Goal: Navigation & Orientation: Go to known website

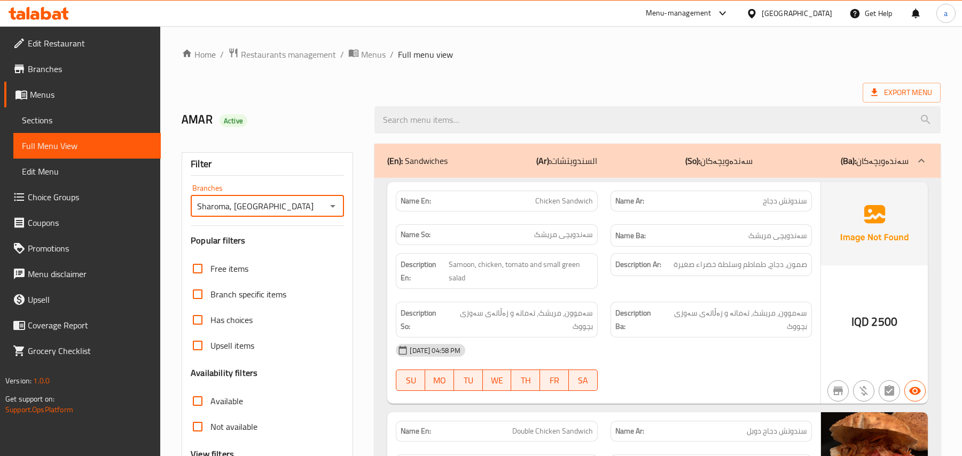
scroll to position [2025, 0]
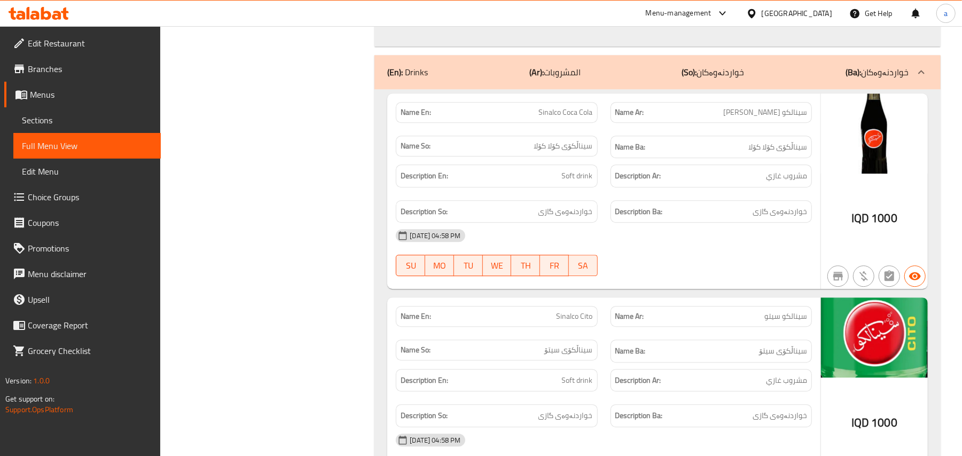
click at [50, 17] on icon at bounding box center [46, 13] width 10 height 13
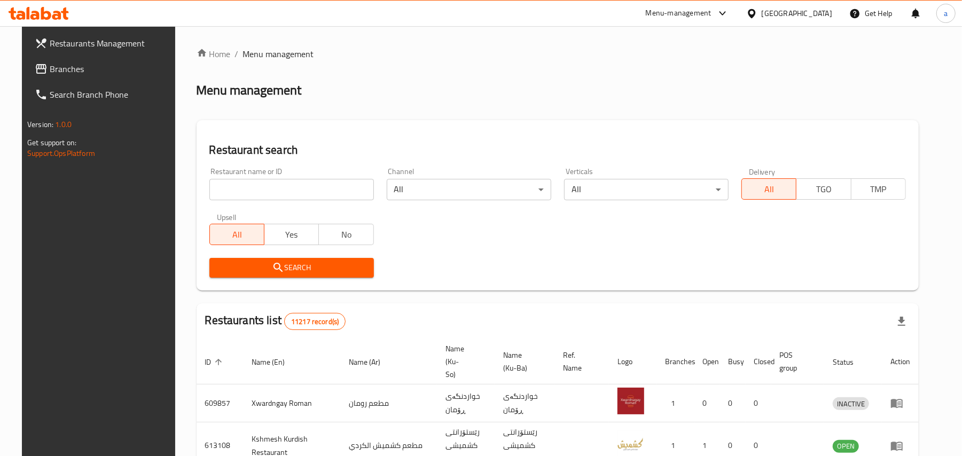
click at [277, 197] on input "search" at bounding box center [291, 189] width 164 height 21
paste input "Italian Restaurant"
type input "Italian Restaurant"
click button "Search" at bounding box center [291, 268] width 164 height 20
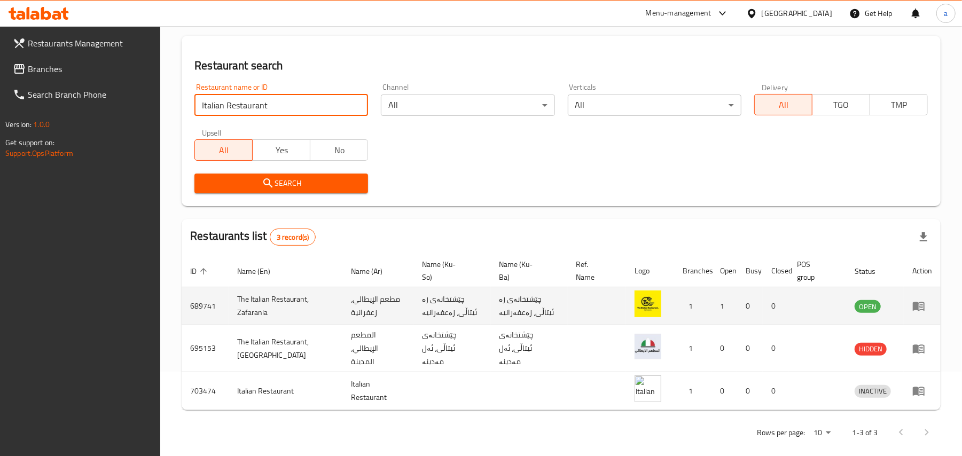
scroll to position [119, 0]
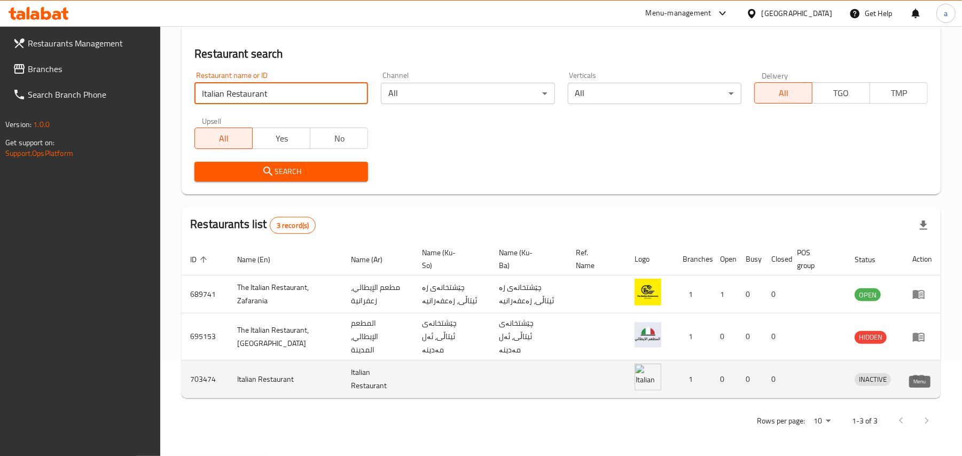
click at [923, 380] on icon "enhanced table" at bounding box center [919, 379] width 12 height 9
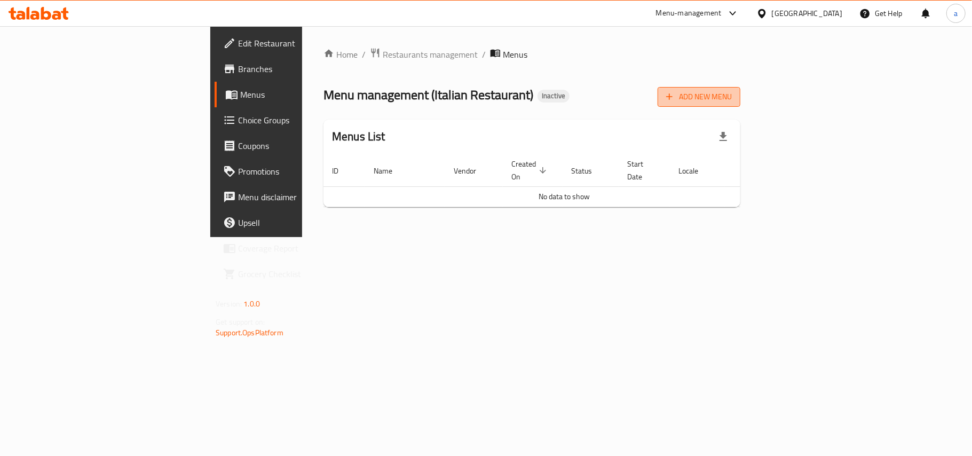
click at [732, 97] on span "Add New Menu" at bounding box center [699, 96] width 66 height 13
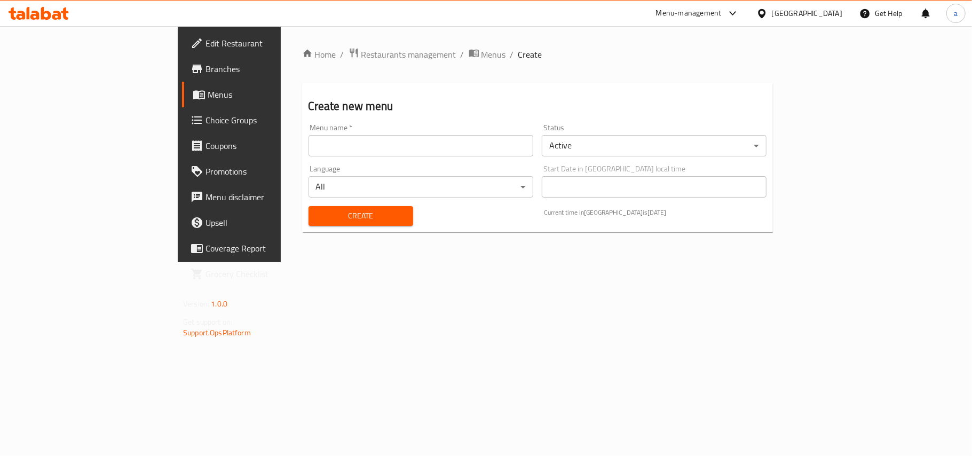
drag, startPoint x: 269, startPoint y: 150, endPoint x: 278, endPoint y: 157, distance: 11.4
click at [309, 150] on input "text" at bounding box center [421, 145] width 225 height 21
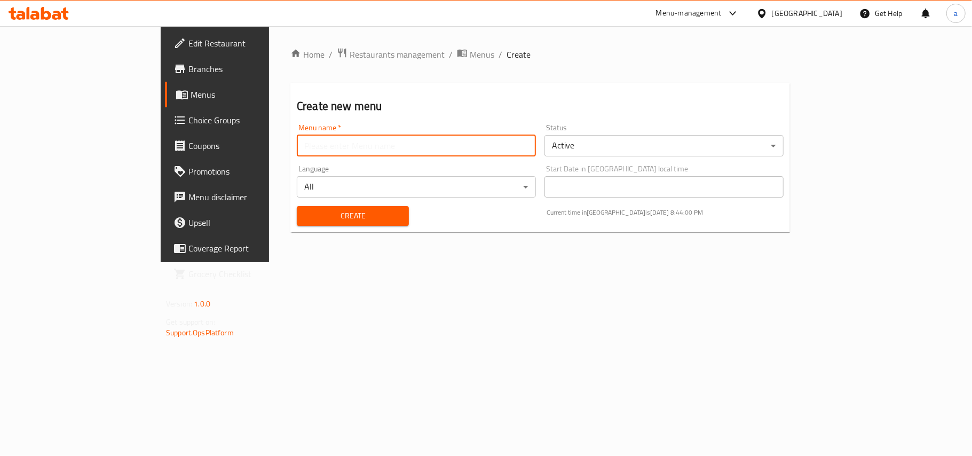
type input "AMAR"
click at [305, 215] on span "Create" at bounding box center [352, 215] width 95 height 13
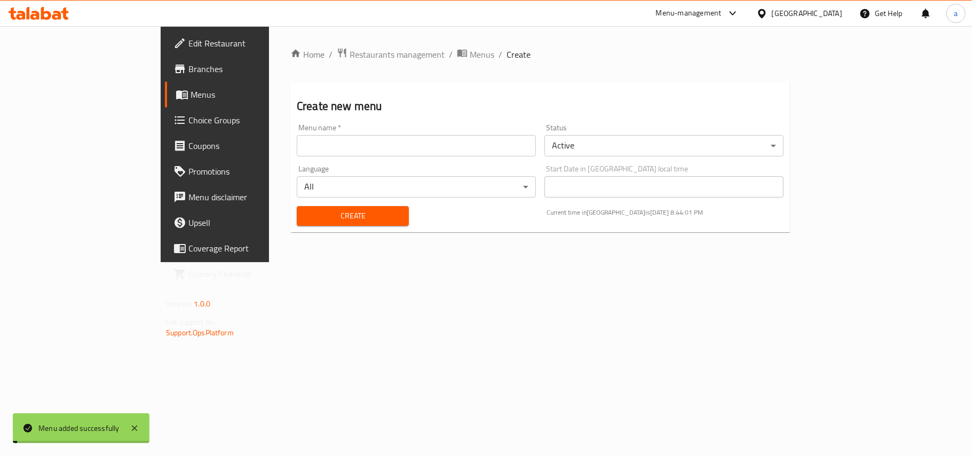
drag, startPoint x: 379, startPoint y: 49, endPoint x: 469, endPoint y: 112, distance: 109.6
click at [470, 49] on span "Menus" at bounding box center [482, 54] width 25 height 13
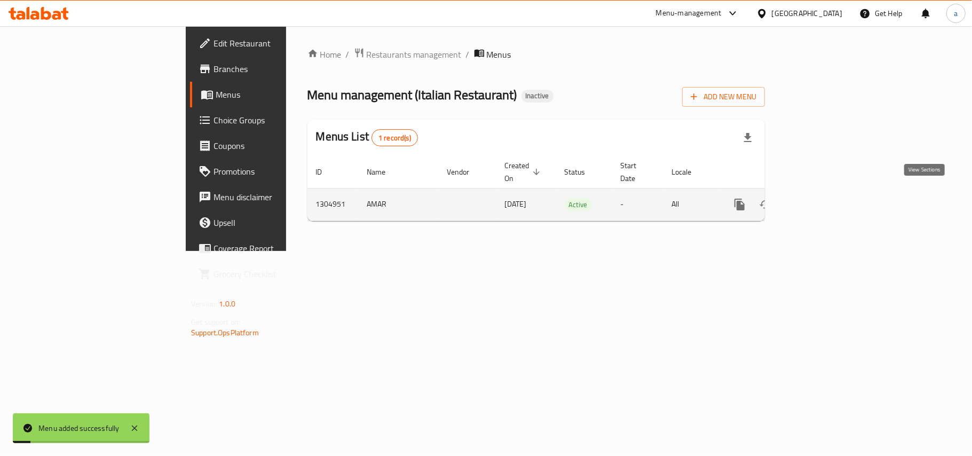
click at [823, 198] on icon "enhanced table" at bounding box center [817, 204] width 13 height 13
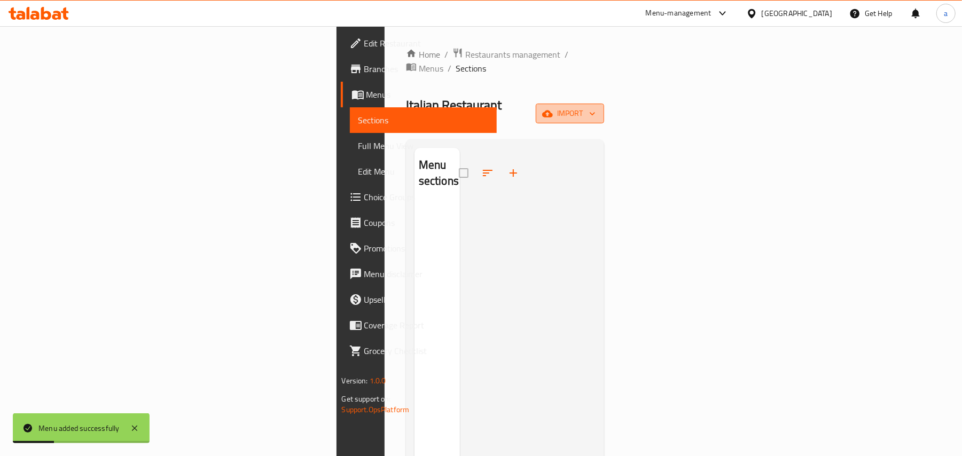
click at [595, 107] on span "import" at bounding box center [569, 113] width 51 height 13
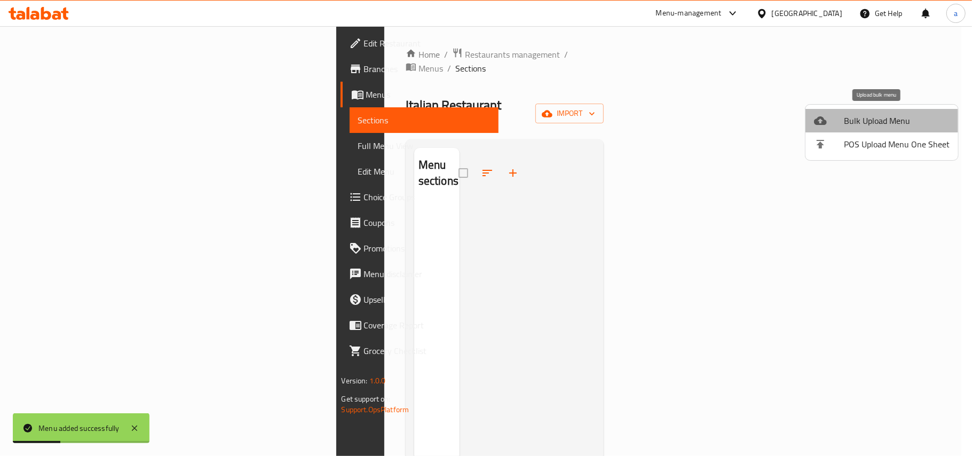
click at [840, 122] on div at bounding box center [829, 120] width 30 height 13
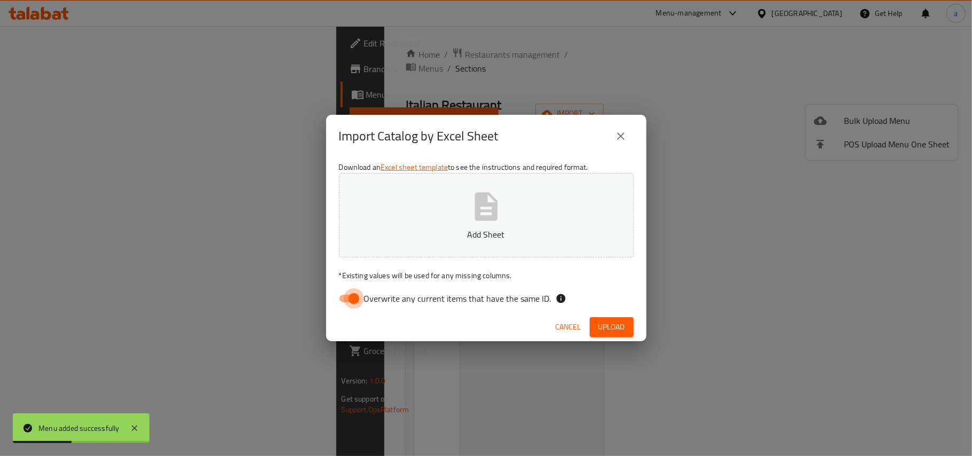
click at [352, 302] on input "Overwrite any current items that have the same ID." at bounding box center [354, 298] width 61 height 20
checkbox input "false"
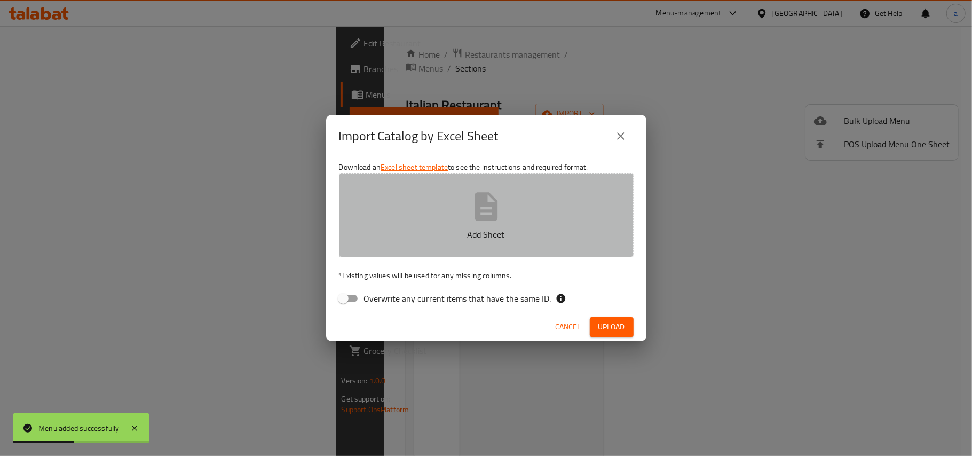
click at [460, 233] on p "Add Sheet" at bounding box center [487, 234] width 262 height 13
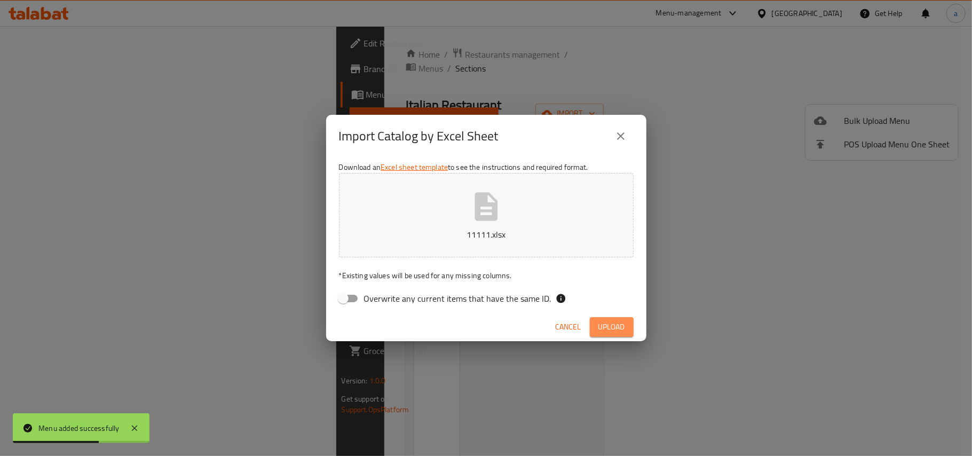
drag, startPoint x: 613, startPoint y: 332, endPoint x: 546, endPoint y: 286, distance: 81.5
click at [613, 333] on span "Upload" at bounding box center [612, 326] width 27 height 13
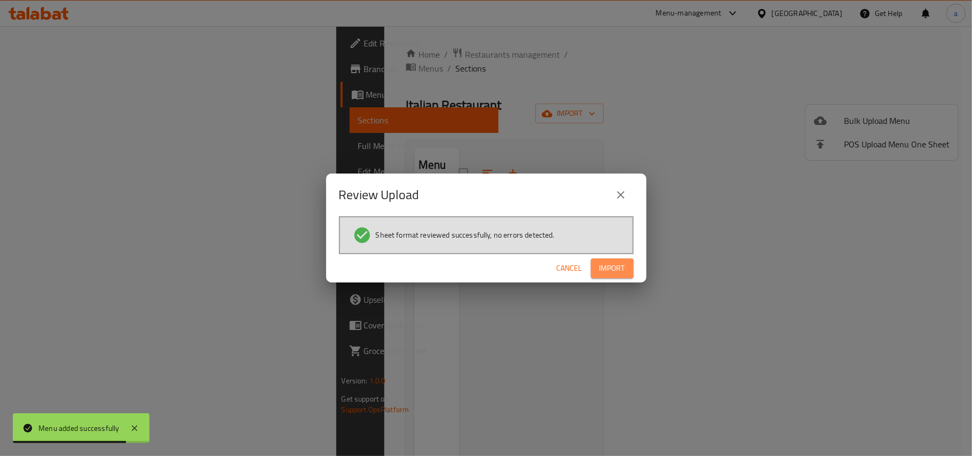
click at [616, 272] on span "Import" at bounding box center [613, 268] width 26 height 13
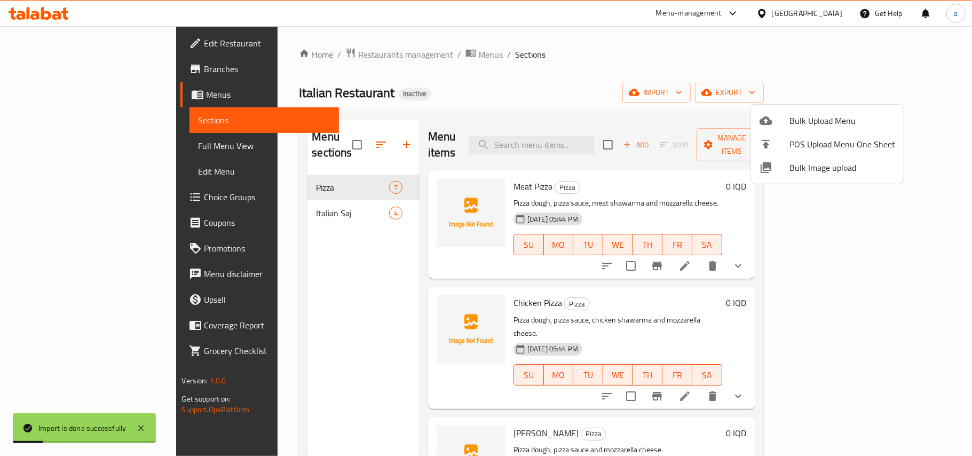
click at [357, 285] on div at bounding box center [486, 228] width 972 height 456
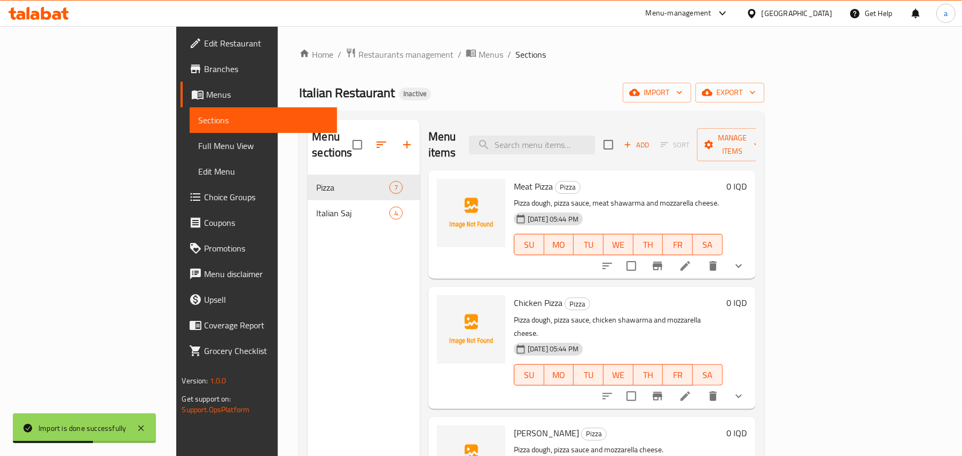
click at [198, 152] on span "Full Menu View" at bounding box center [263, 145] width 130 height 13
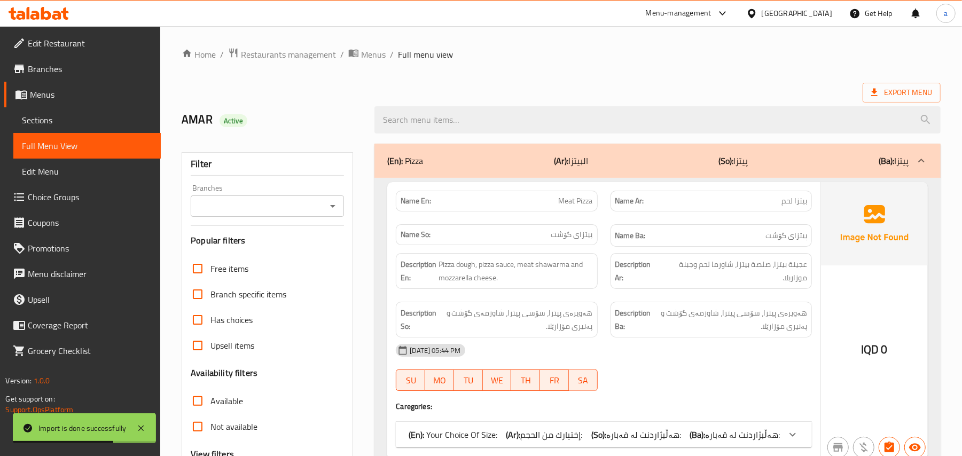
click at [323, 214] on input "Branches" at bounding box center [258, 206] width 129 height 15
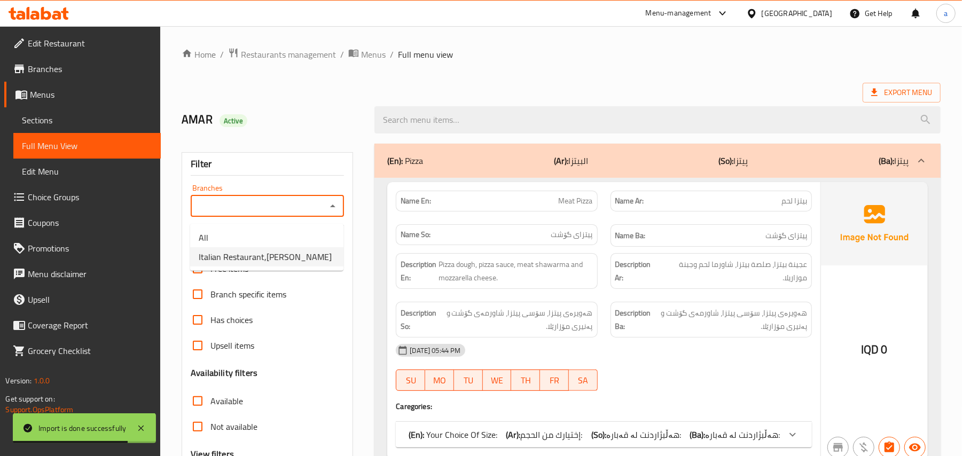
click at [279, 263] on span "Italian Restaurant,Hay Hatayn" at bounding box center [265, 256] width 133 height 13
type input "Italian Restaurant,Hay Hatayn"
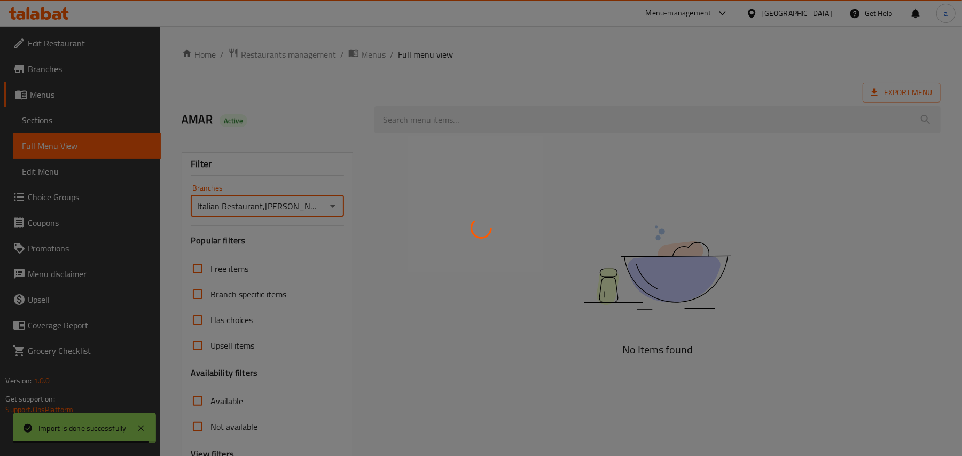
scroll to position [129, 0]
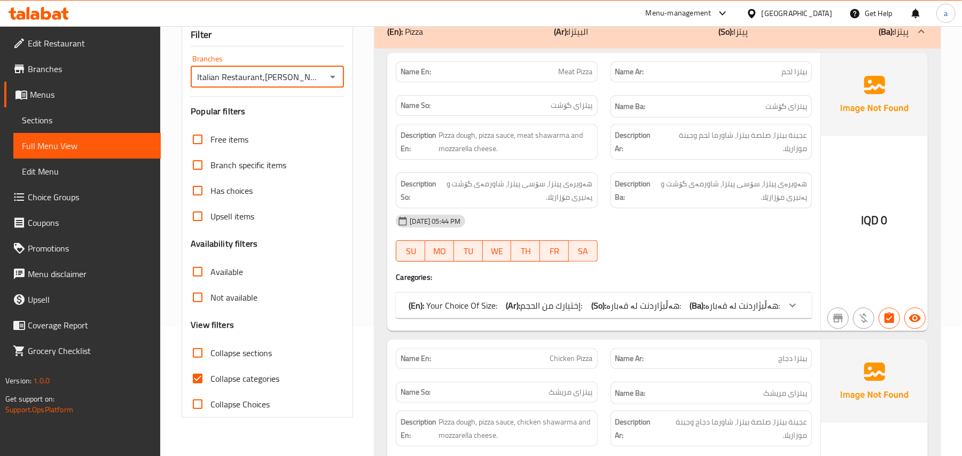
click at [195, 391] on input "Collapse categories" at bounding box center [198, 379] width 26 height 26
checkbox input "false"
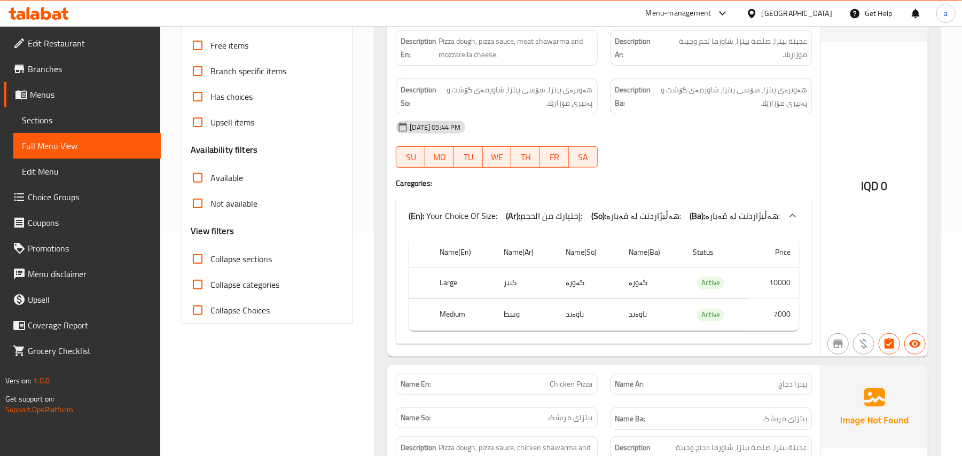
scroll to position [0, 0]
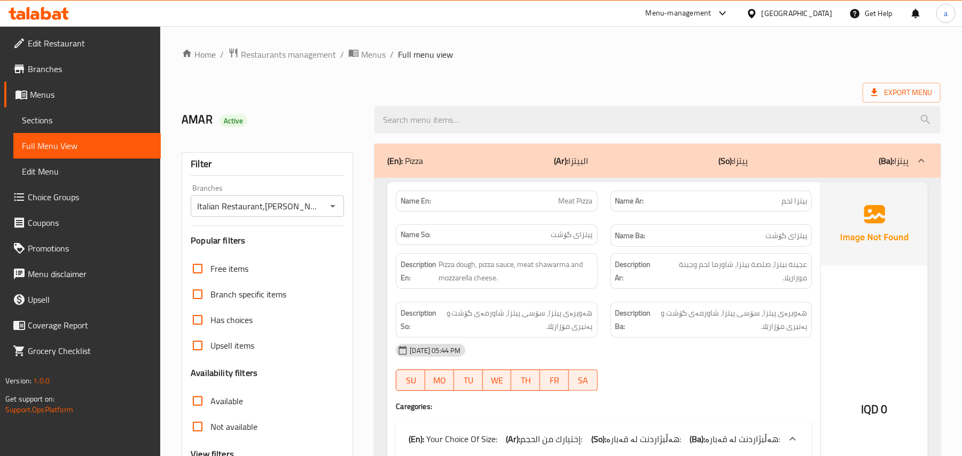
click at [67, 121] on span "Sections" at bounding box center [87, 120] width 130 height 13
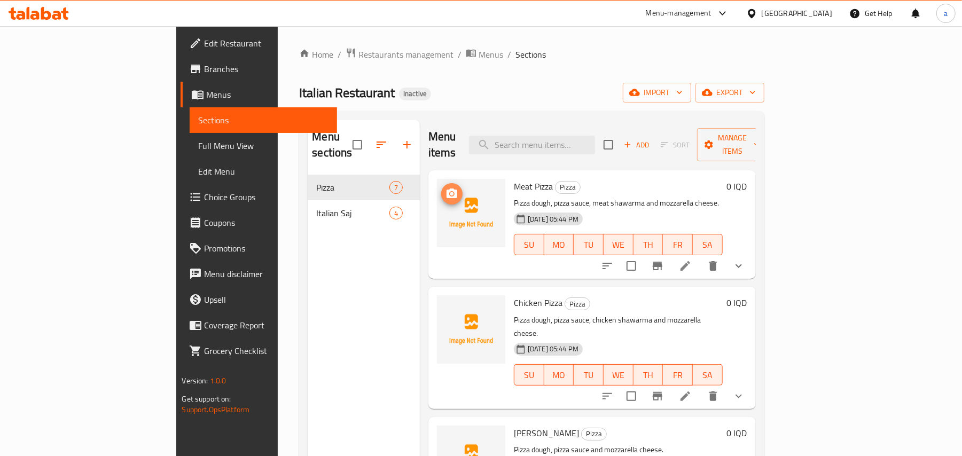
click at [446, 188] on icon "upload picture" at bounding box center [451, 193] width 11 height 10
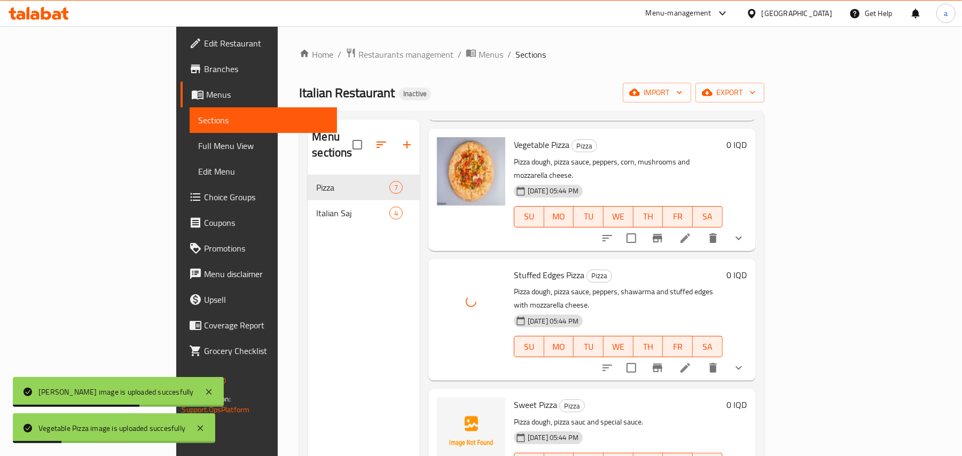
scroll to position [151, 0]
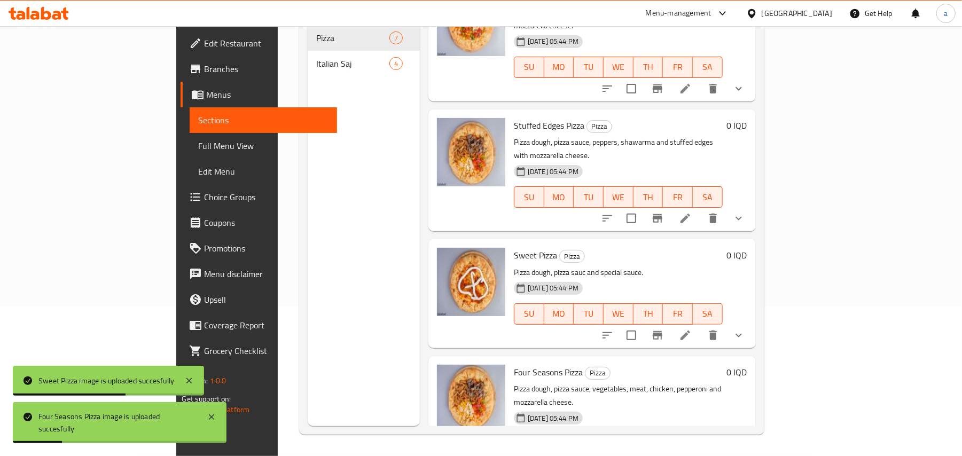
click at [316, 57] on span "Italian Saj" at bounding box center [352, 63] width 73 height 13
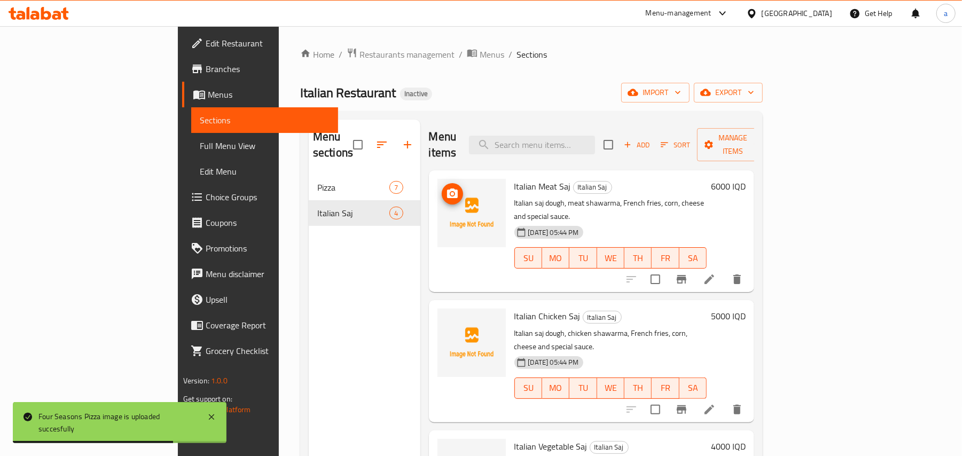
click at [446, 187] on icon "upload picture" at bounding box center [452, 193] width 13 height 13
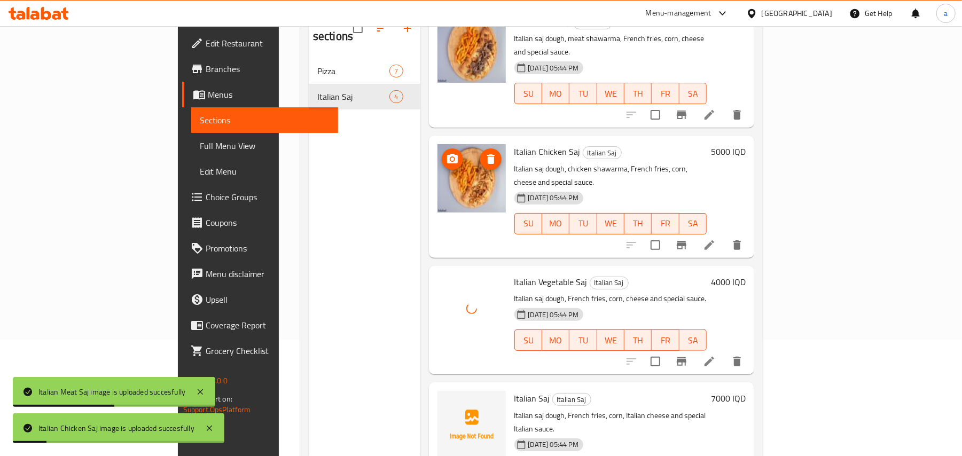
scroll to position [151, 0]
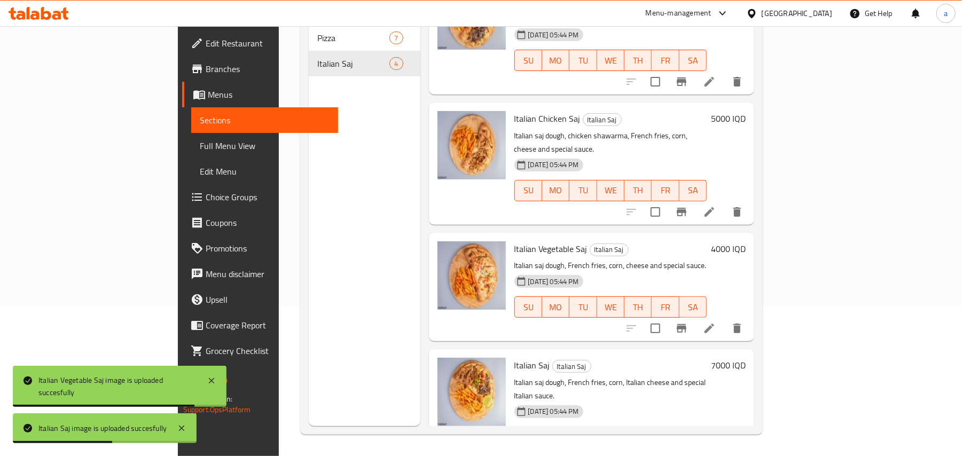
click at [200, 144] on span "Full Menu View" at bounding box center [265, 145] width 130 height 13
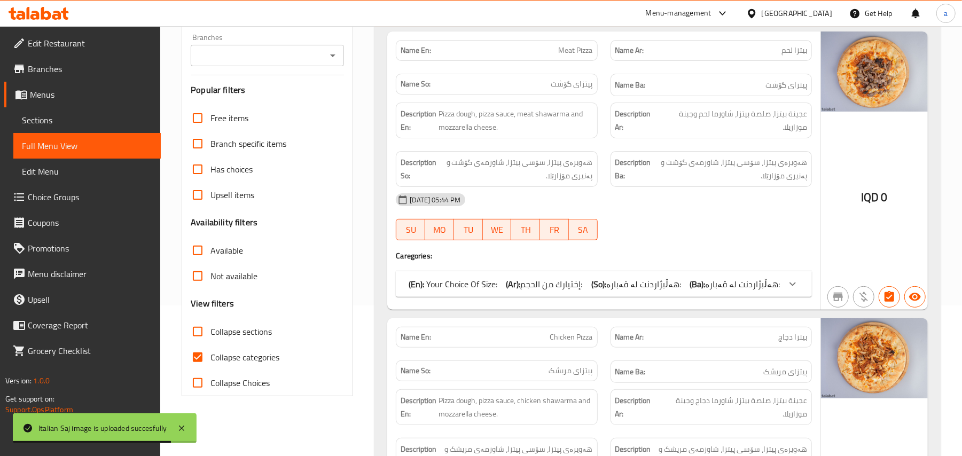
click at [330, 58] on icon "Open" at bounding box center [332, 55] width 13 height 13
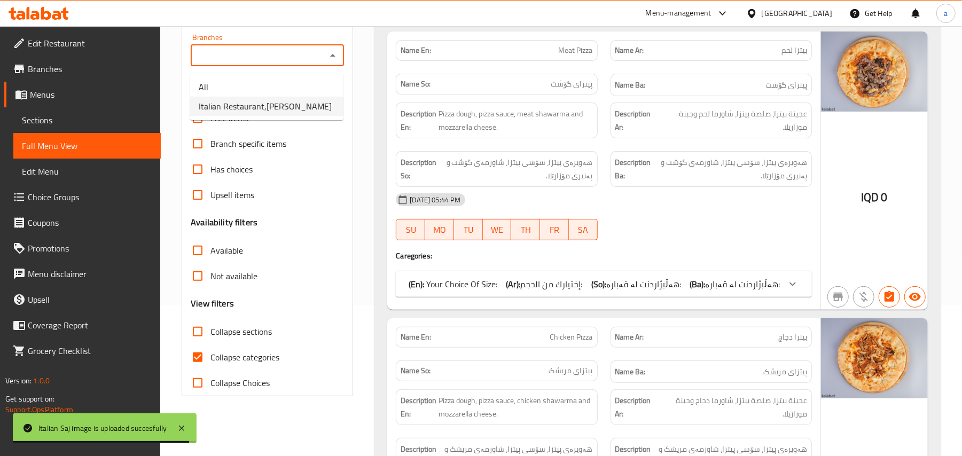
click at [297, 108] on span "Italian Restaurant,Hay Hatayn" at bounding box center [265, 106] width 133 height 13
type input "Italian Restaurant,Hay Hatayn"
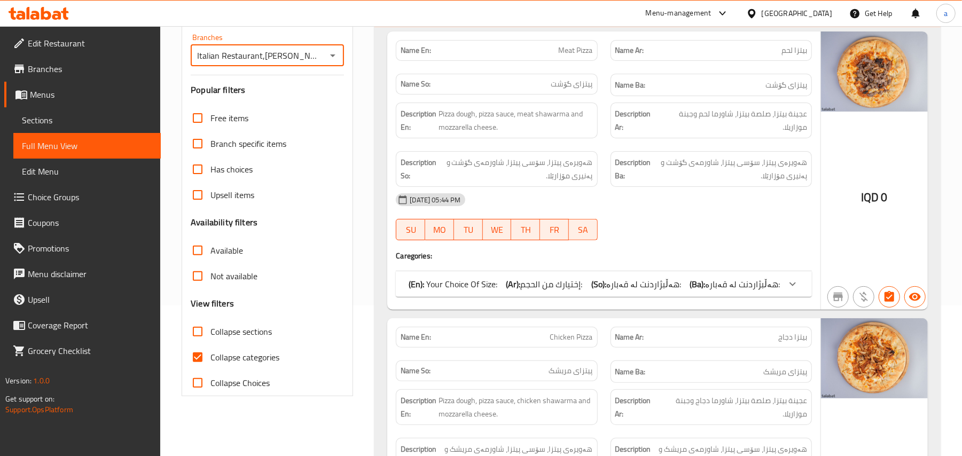
click at [209, 367] on input "Collapse categories" at bounding box center [198, 357] width 26 height 26
checkbox input "false"
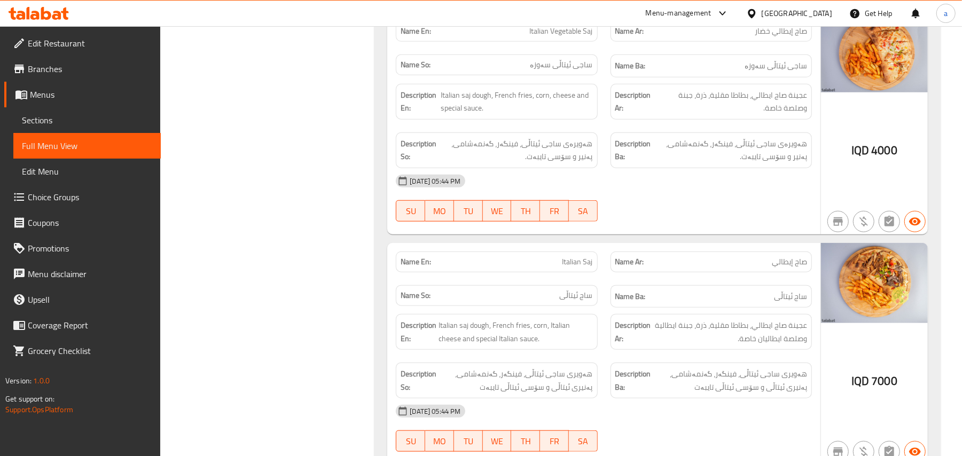
scroll to position [3442, 0]
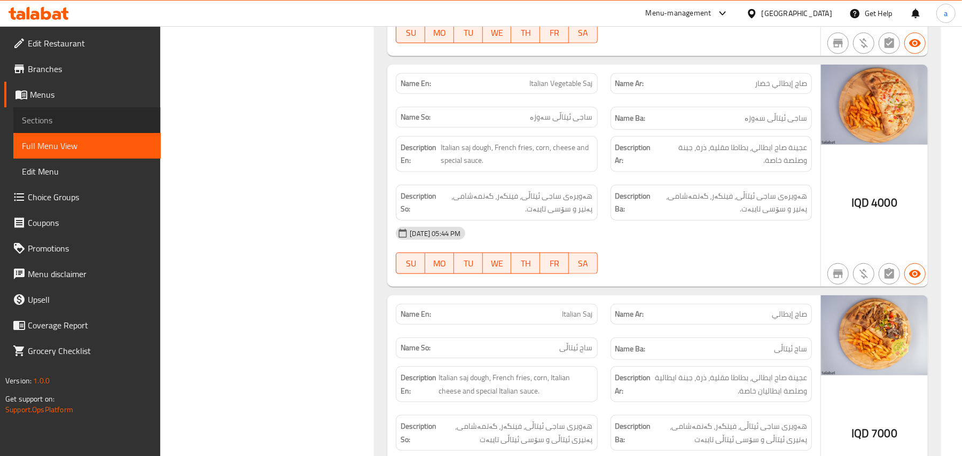
click at [77, 124] on span "Sections" at bounding box center [87, 120] width 130 height 13
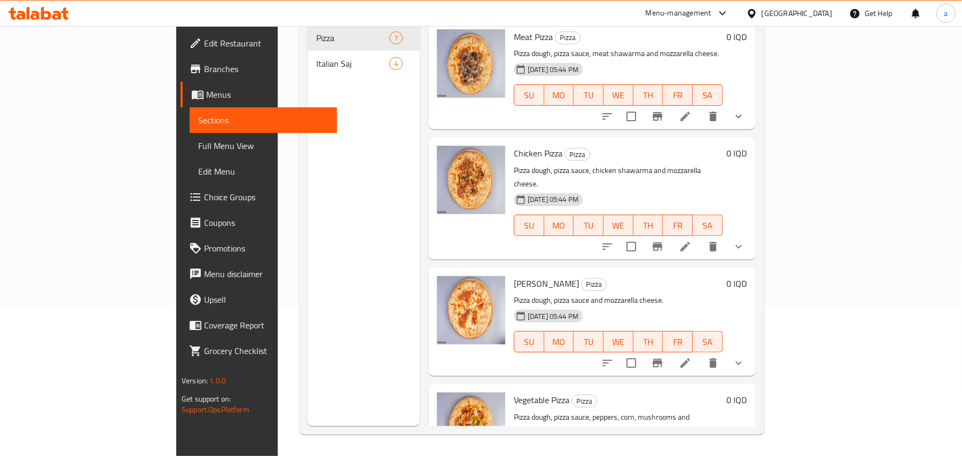
scroll to position [151, 0]
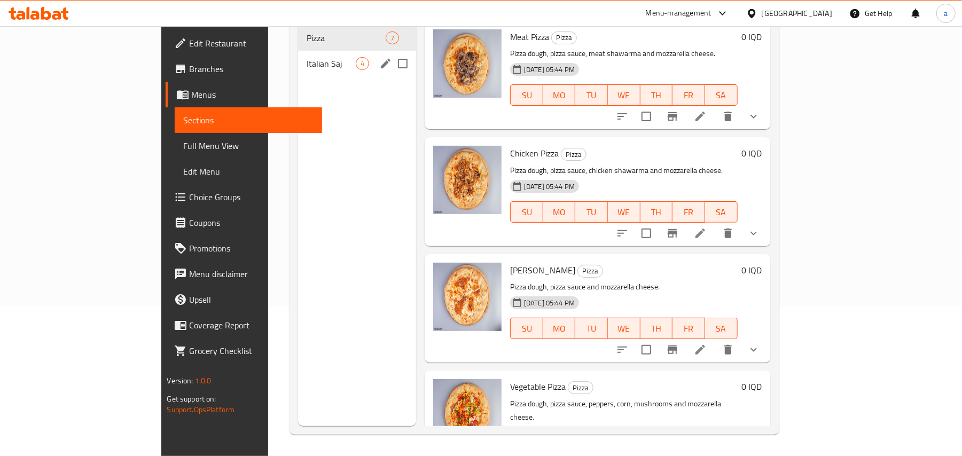
click at [298, 51] on div "Italian Saj 4" at bounding box center [357, 64] width 118 height 26
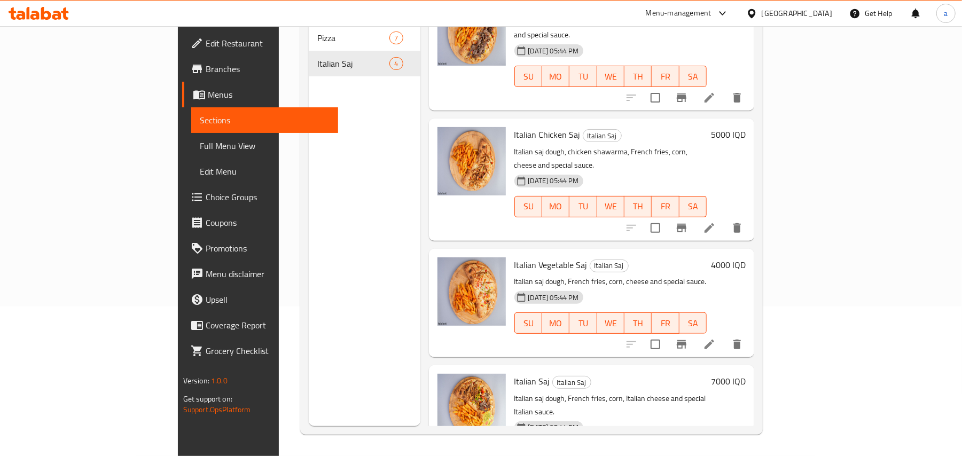
scroll to position [48, 0]
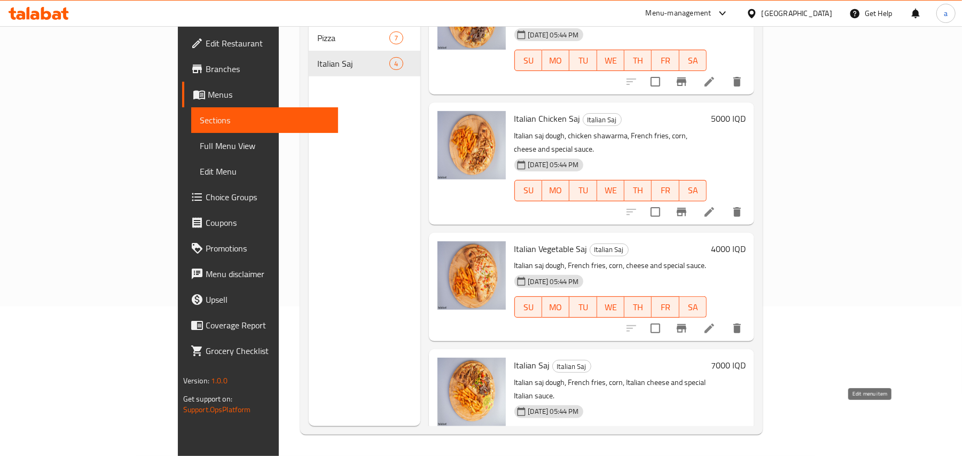
click at [716, 452] on icon at bounding box center [709, 458] width 13 height 13
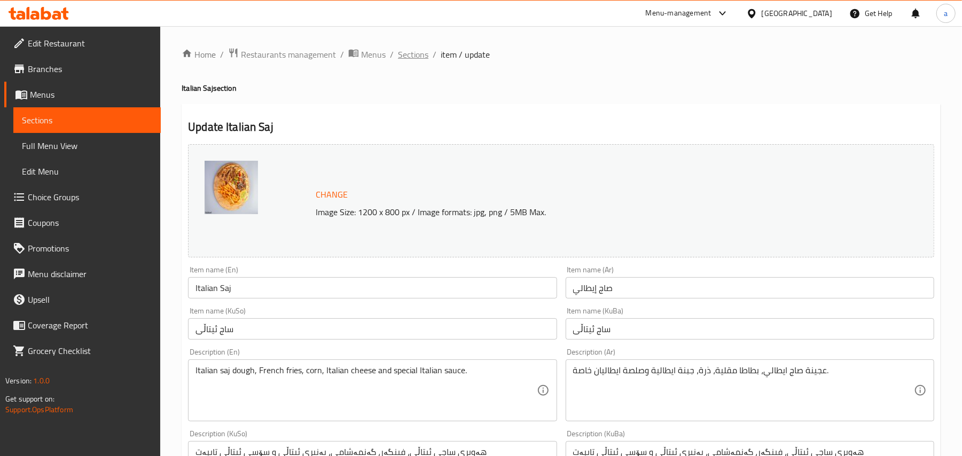
click at [415, 52] on span "Sections" at bounding box center [413, 54] width 30 height 13
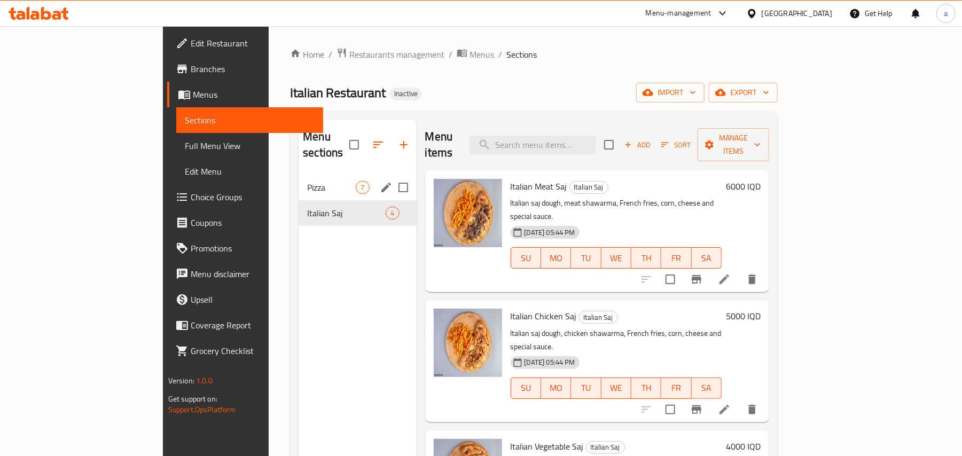
click at [298, 185] on div "Pizza 7" at bounding box center [356, 188] width 117 height 26
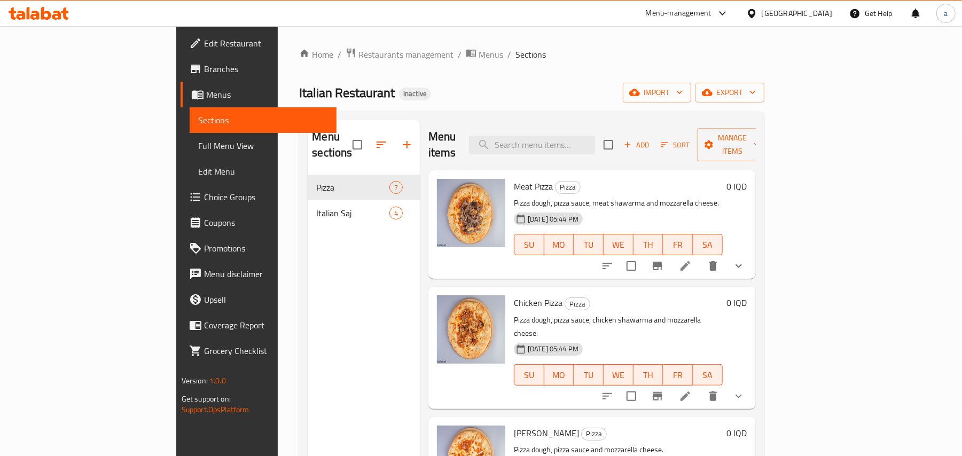
click at [308, 221] on div "Menu sections Pizza 7 Italian Saj 4" at bounding box center [364, 348] width 112 height 456
click at [327, 207] on div "Italian Saj 4" at bounding box center [364, 213] width 112 height 26
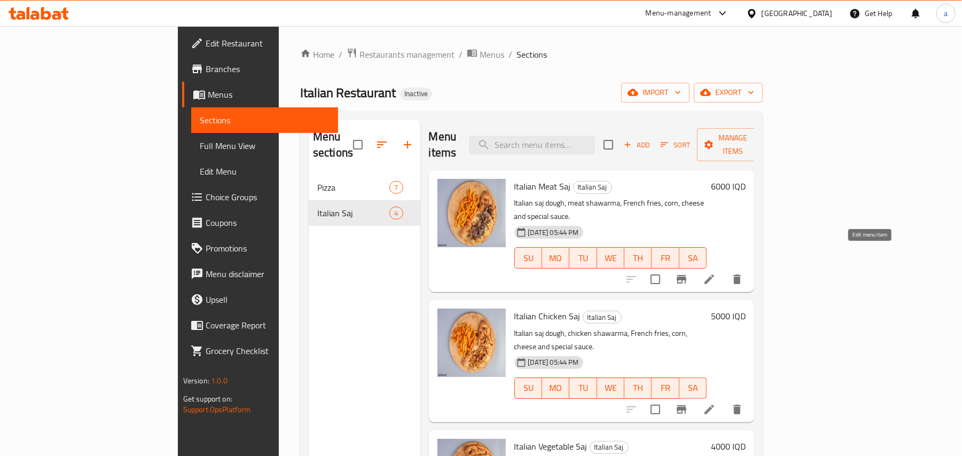
click at [714, 274] on icon at bounding box center [709, 279] width 10 height 10
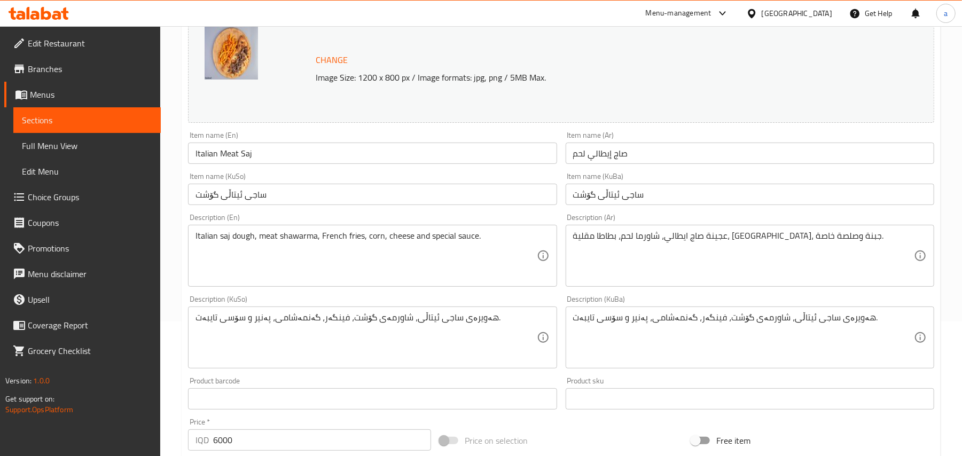
scroll to position [166, 0]
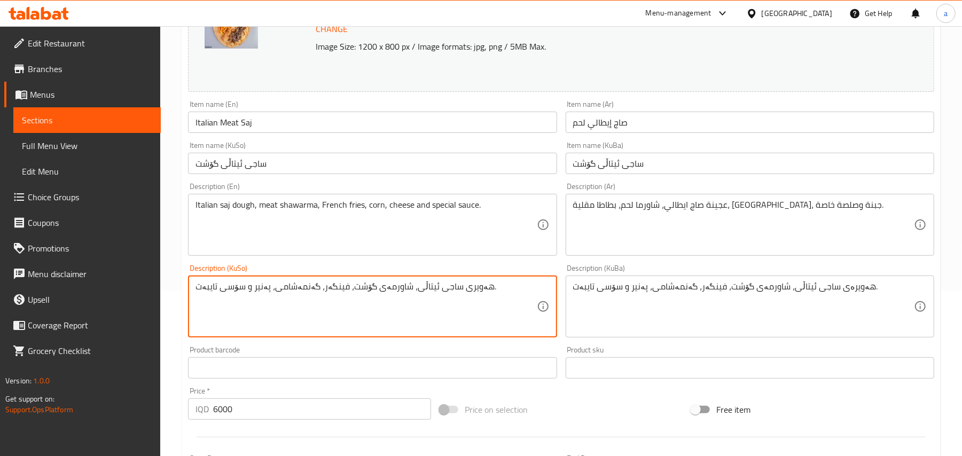
type textarea "هەویری ساجی ئیتاڵی، شاورمەی گۆشت، فینگەر، گەنمەشامی، پەنیر و سۆسی تایبەت."
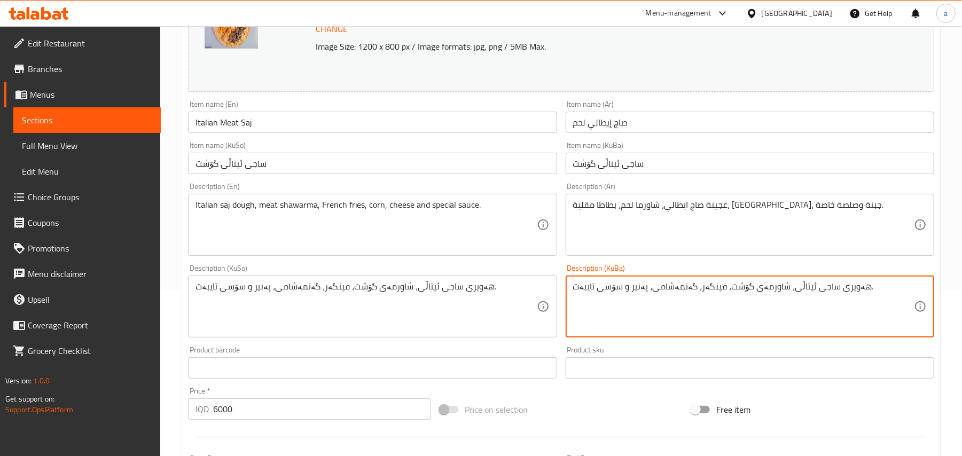
type textarea "هەویری ساجی ئیتاڵی، شاورمەی گۆشت، فینگەر، گەنمەشامی، پەنیر و سۆسی تایبەت."
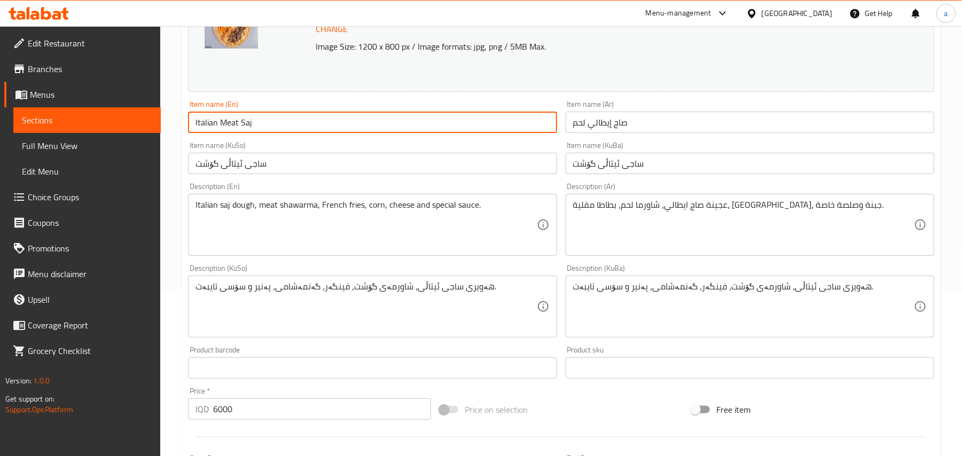
click at [286, 124] on input "Italian Meat Saj" at bounding box center [372, 122] width 368 height 21
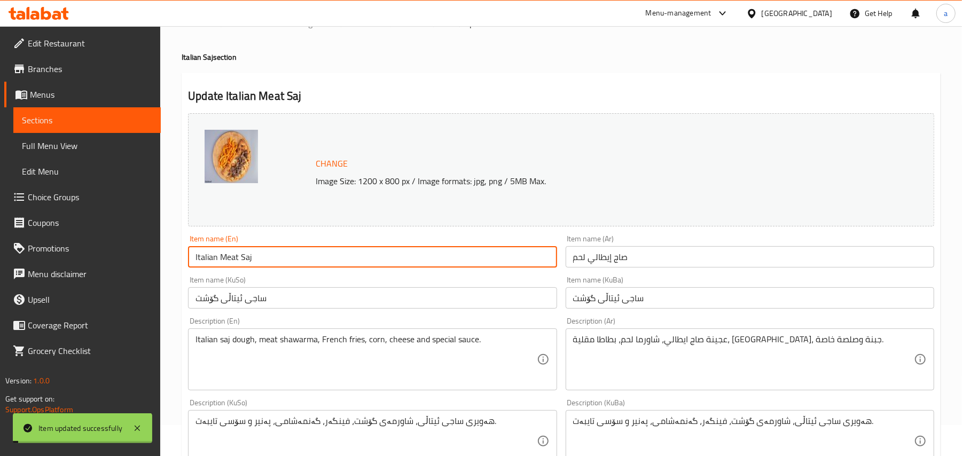
scroll to position [0, 0]
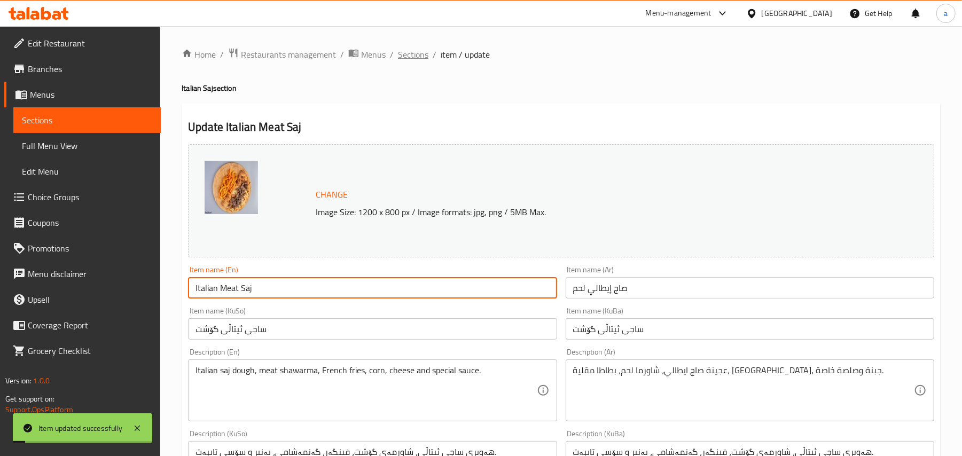
click at [422, 59] on span "Sections" at bounding box center [413, 54] width 30 height 13
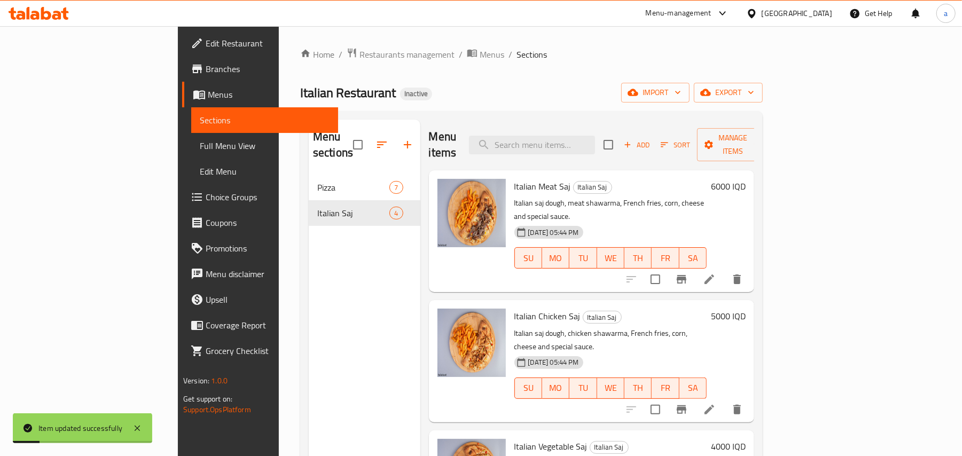
click at [716, 403] on icon at bounding box center [709, 409] width 13 height 13
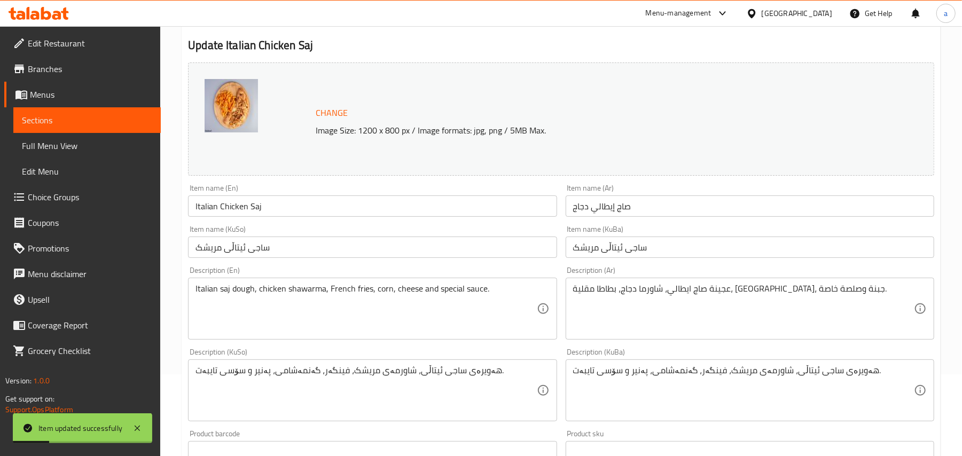
scroll to position [166, 0]
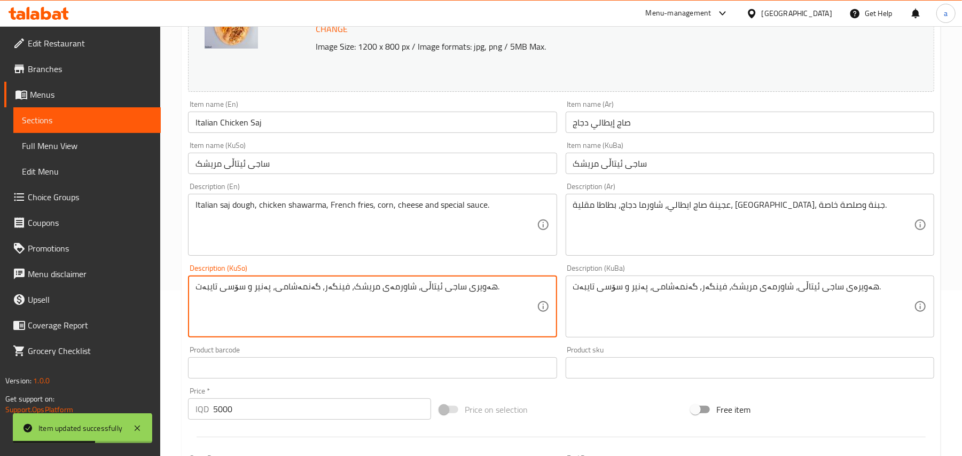
type textarea "هەویری ساجی ئیتاڵی، شاورمەی مریشک، فینگەر، گەنمەشامی، پەنیر و سۆسی تایبەت."
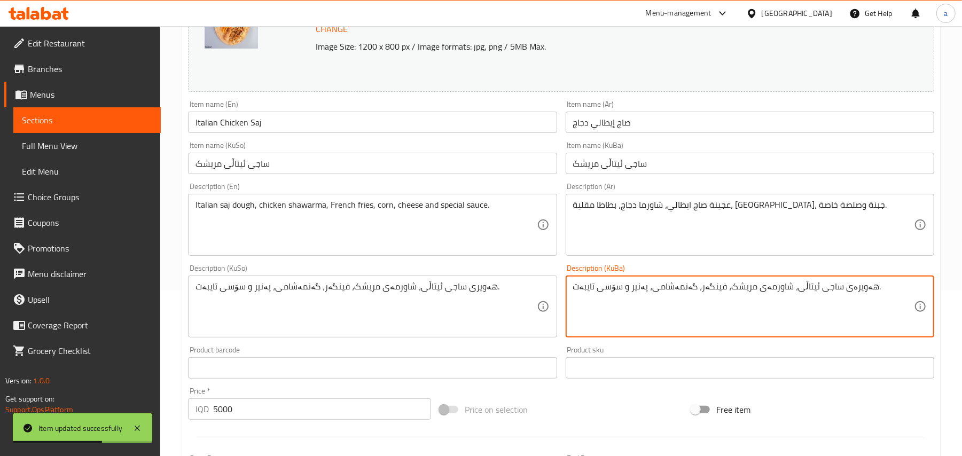
click at [855, 297] on textarea "هەویرەی ساجی ئیتاڵی، شاورمەی مریشک، فینگەر، گەنمەشامی، پەنیر و سۆسی تایبەت." at bounding box center [743, 306] width 341 height 51
type textarea "هەویری ساجی ئیتاڵی، شاورمەی مریشک، فینگەر، گەنمەشامی، پەنیر و سۆسی تایبەت."
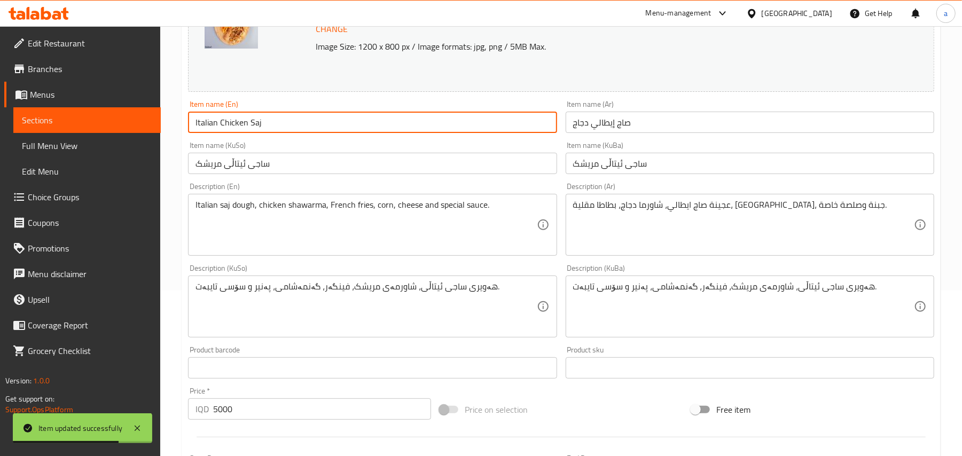
click at [361, 129] on input "Italian Chicken Saj" at bounding box center [372, 122] width 368 height 21
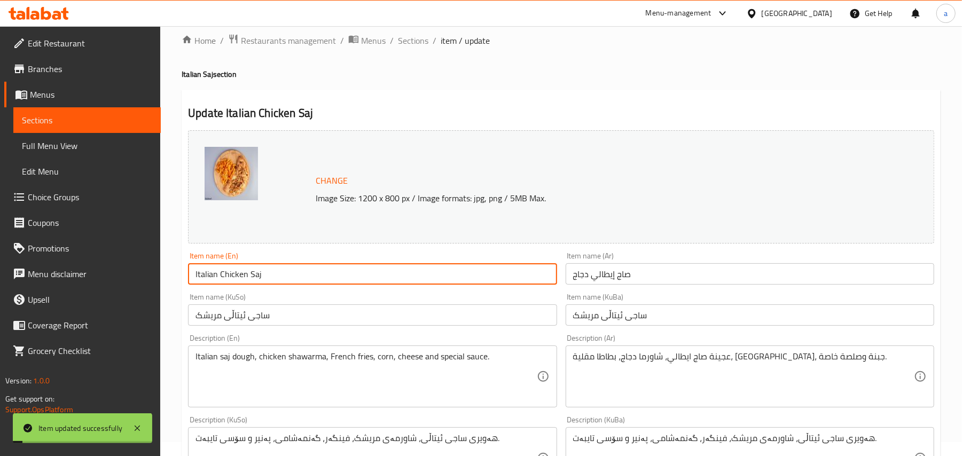
scroll to position [0, 0]
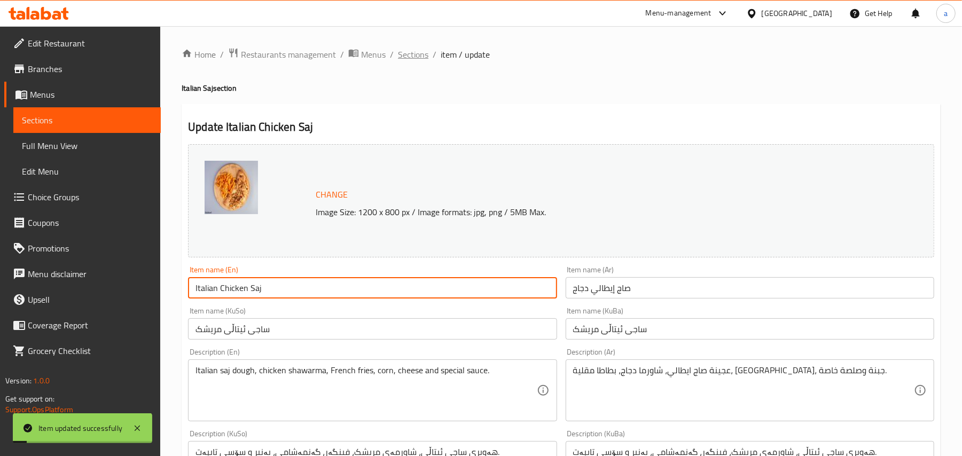
click at [422, 49] on span "Sections" at bounding box center [413, 54] width 30 height 13
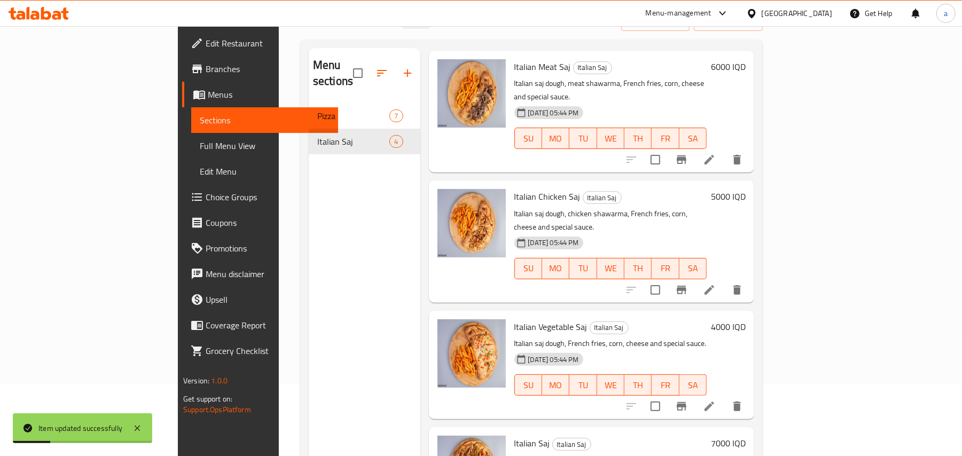
scroll to position [151, 0]
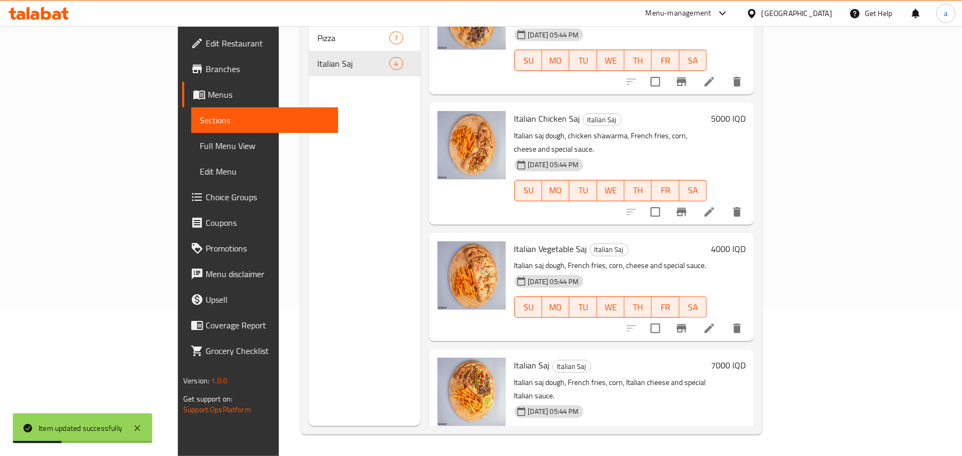
click at [724, 319] on li at bounding box center [709, 328] width 30 height 19
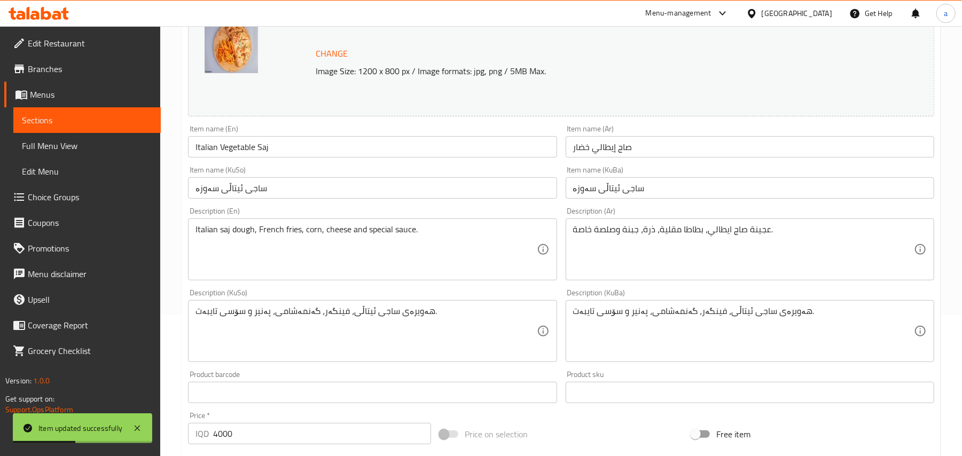
scroll to position [166, 0]
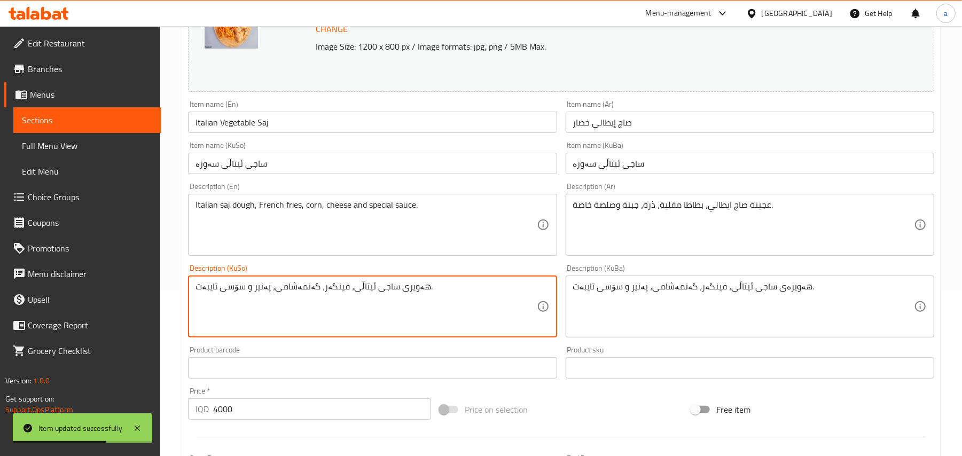
type textarea "هەویری ساجی ئیتاڵی، فینگەر، گەنمەشامی، پەنیر و سۆسی تایبەت."
click at [374, 303] on textarea "هەویری ساجی ئیتاڵی، فینگەر، گەنمەشامی، پەنیر و سۆسی تایبەت." at bounding box center [365, 306] width 341 height 51
click at [699, 308] on textarea "هەویی ساجی ئیتاڵی، فینگەر، گەنمەشامی، پەنیر و سۆسی تایبەت." at bounding box center [743, 306] width 341 height 51
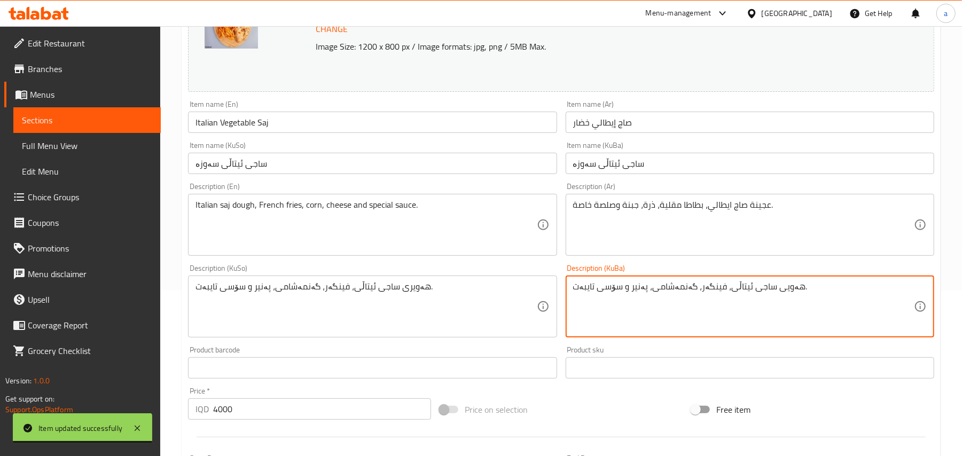
click at [699, 308] on textarea "هەویی ساجی ئیتاڵی، فینگەر، گەنمەشامی، پەنیر و سۆسی تایبەت." at bounding box center [743, 306] width 341 height 51
paste textarea "ر"
type textarea "هەویری ساجی ئیتاڵی، فینگەر، گەنمەشامی، پەنیر و سۆسی تایبەت."
click at [282, 133] on input "Italian Vegetable Saj" at bounding box center [372, 122] width 368 height 21
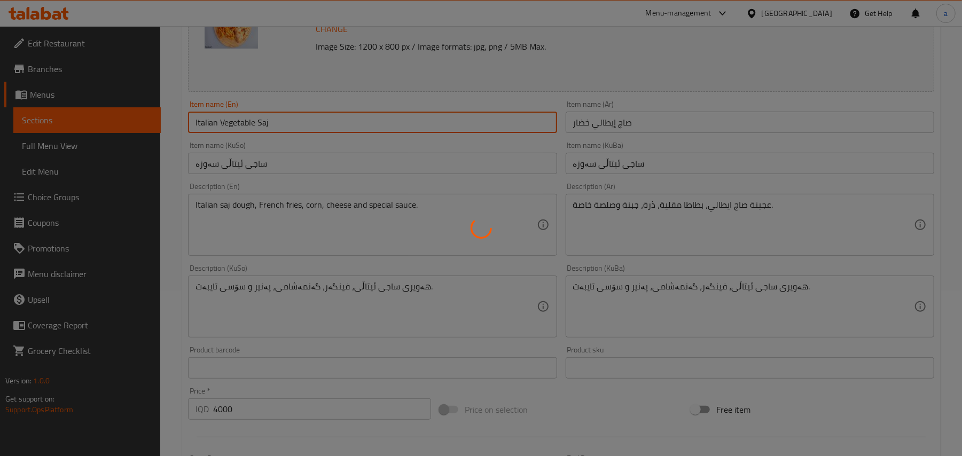
scroll to position [0, 0]
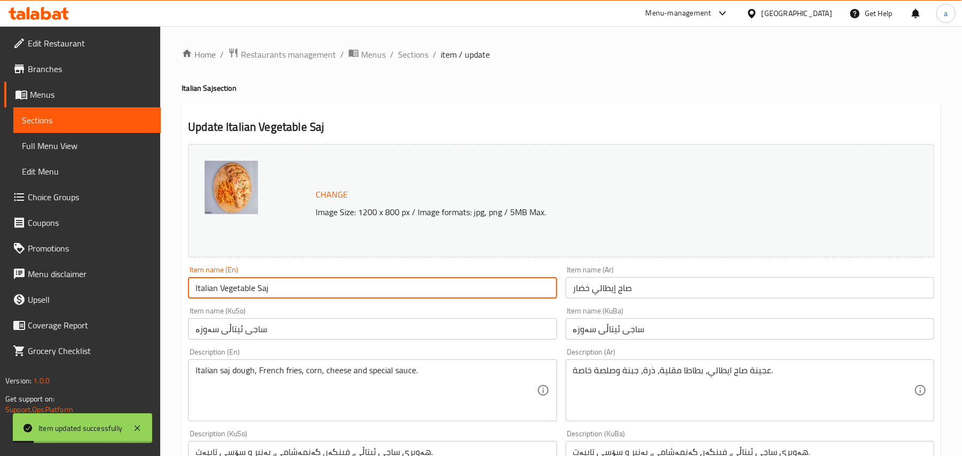
drag, startPoint x: 430, startPoint y: 52, endPoint x: 458, endPoint y: 75, distance: 35.7
click at [428, 51] on span "Sections" at bounding box center [413, 54] width 30 height 13
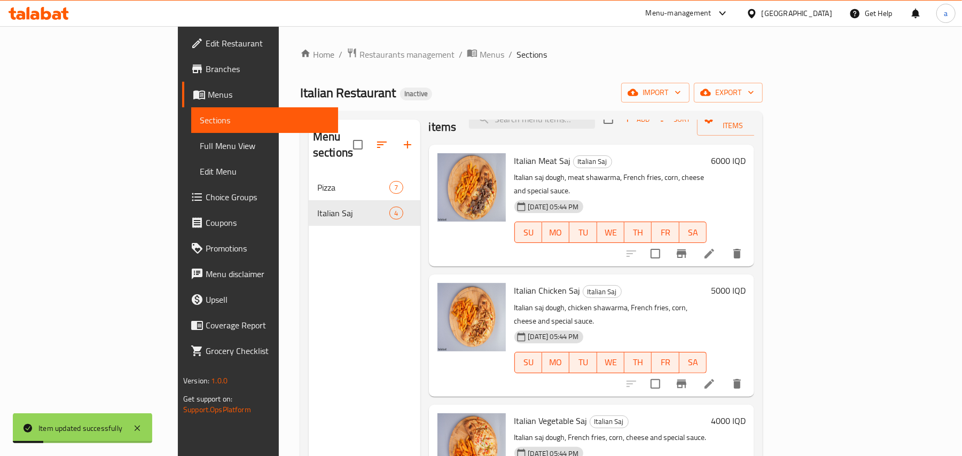
scroll to position [48, 0]
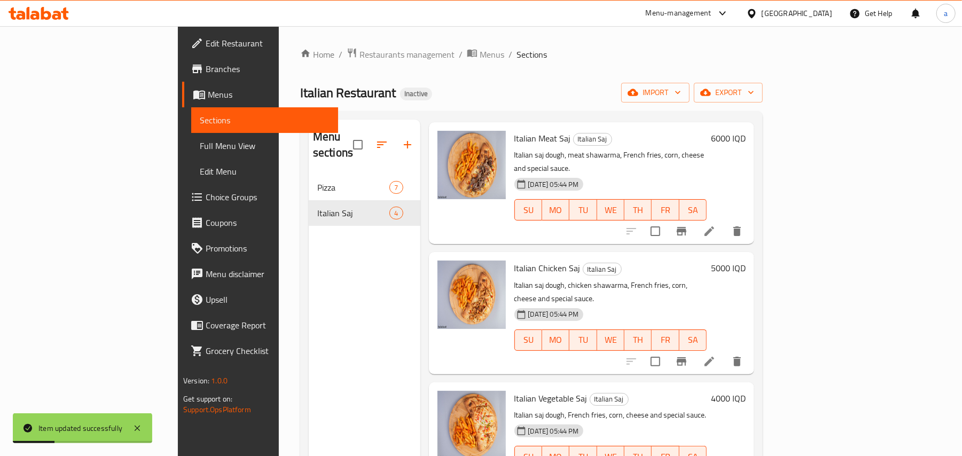
click at [200, 152] on span "Full Menu View" at bounding box center [265, 145] width 130 height 13
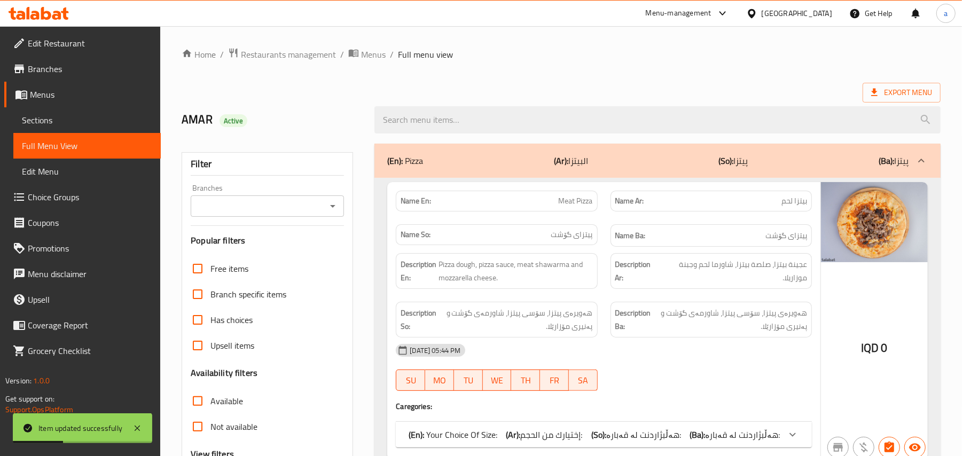
click at [329, 208] on icon "Open" at bounding box center [332, 206] width 13 height 13
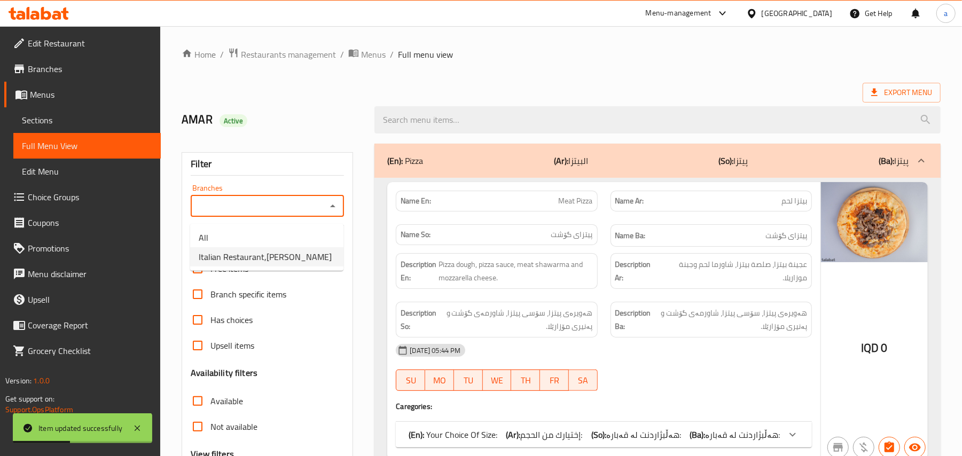
click at [280, 257] on span "Italian Restaurant,Hay Hatayn" at bounding box center [265, 256] width 133 height 13
type input "Italian Restaurant,Hay Hatayn"
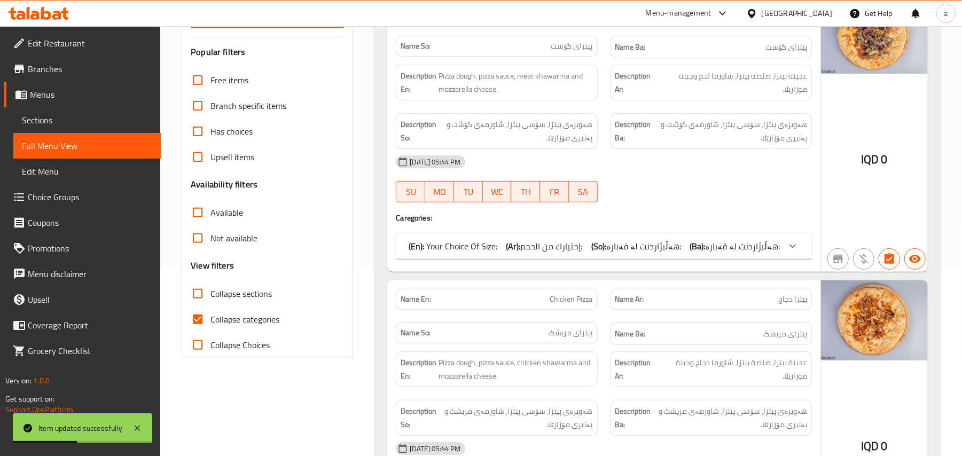
scroll to position [332, 0]
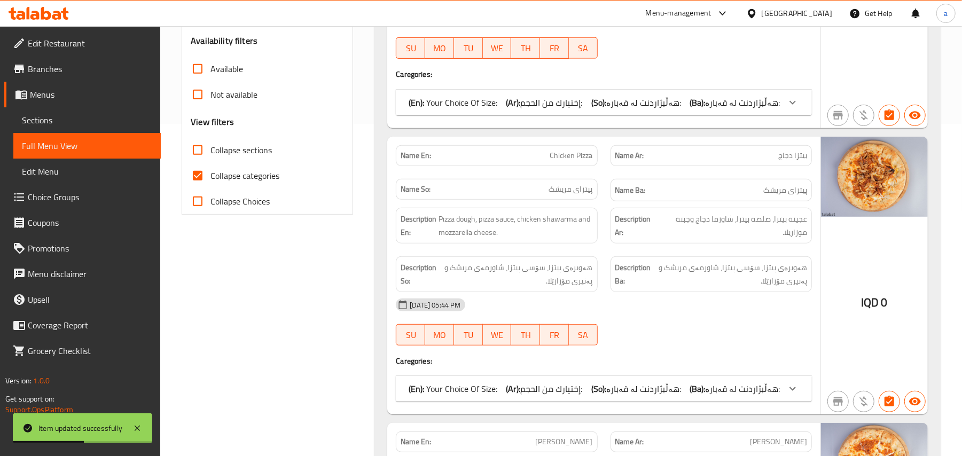
click at [199, 188] on input "Collapse categories" at bounding box center [198, 176] width 26 height 26
checkbox input "false"
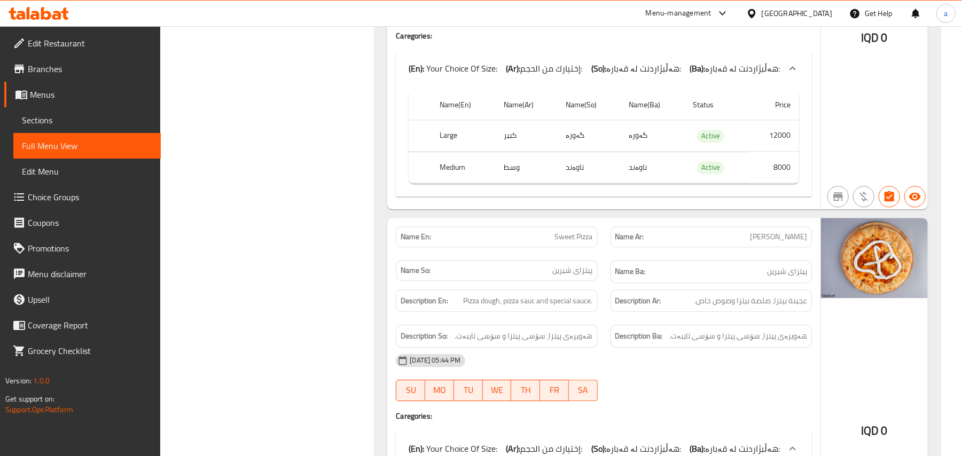
scroll to position [1993, 0]
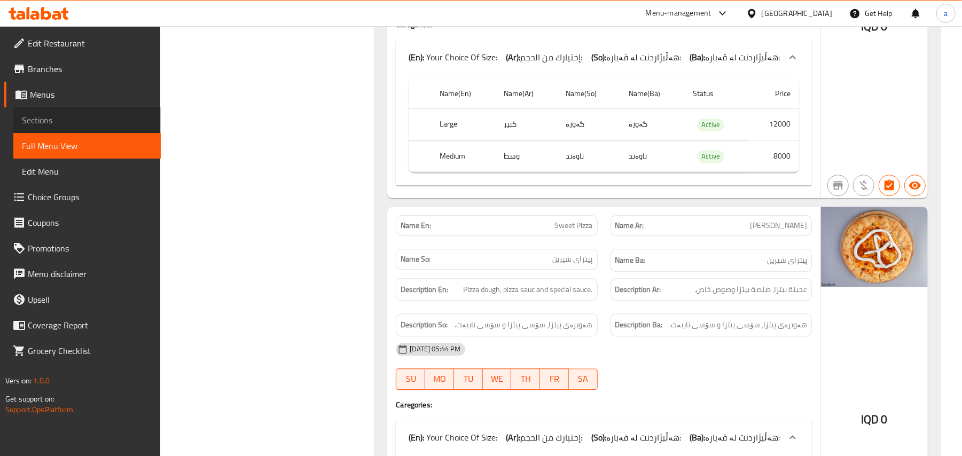
click at [52, 124] on span "Sections" at bounding box center [87, 120] width 130 height 13
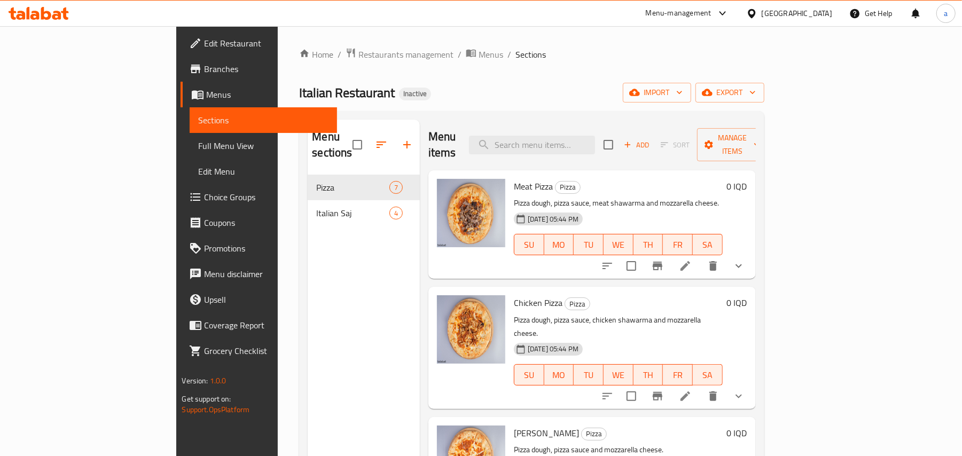
click at [691, 260] on icon at bounding box center [685, 266] width 13 height 13
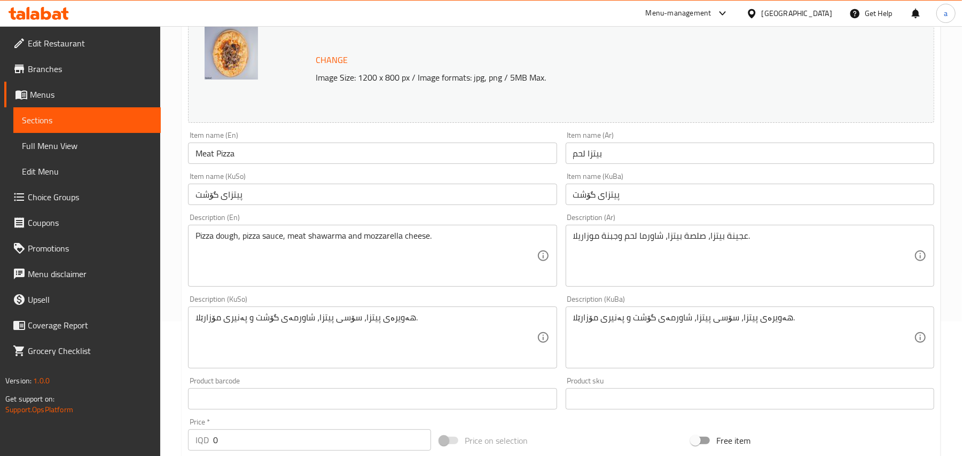
scroll to position [166, 0]
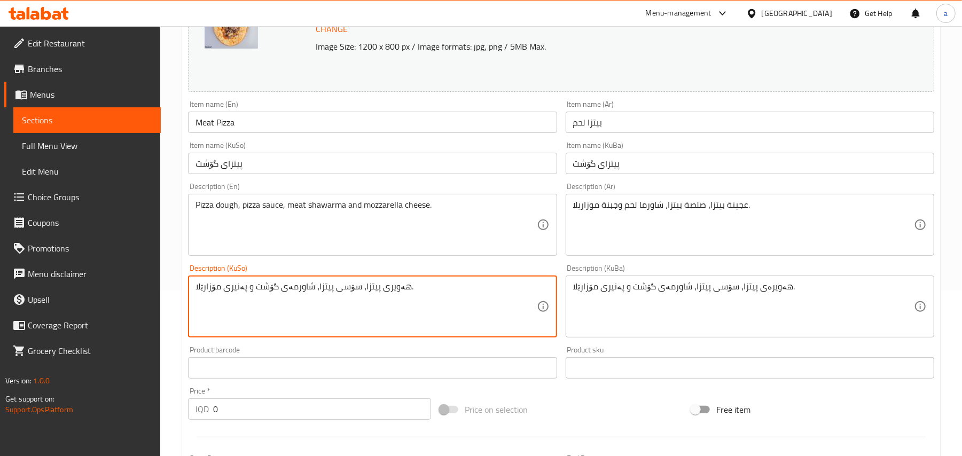
click at [364, 298] on textarea "هەویری پیتزا، سۆسی پیتزا، شاورمەی گۆشت و پەنیری مۆزارێلا." at bounding box center [365, 306] width 341 height 51
click at [406, 299] on textarea "هەویری پیتزا، سۆسی پیتزا، شاورمەی گۆشت و پەنیری مۆزارێلا." at bounding box center [365, 306] width 341 height 51
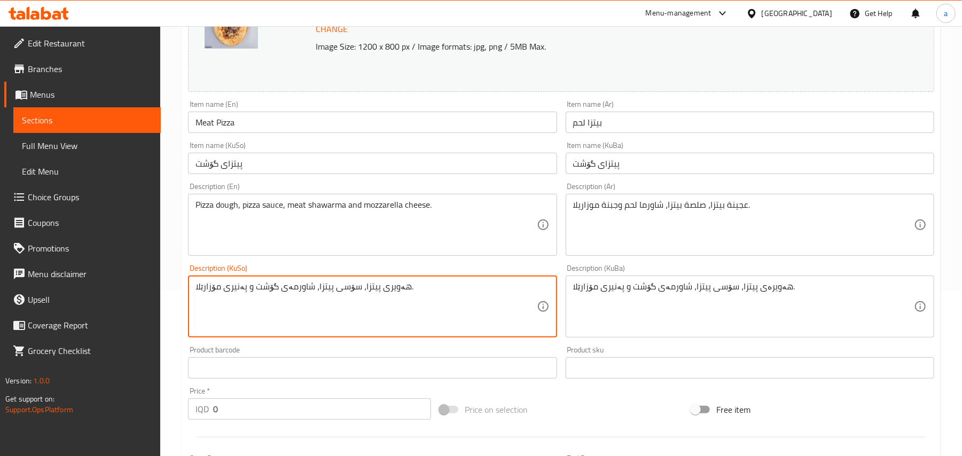
type textarea "هەویری پیتزا، سۆسی پیتزا، شاورمەی گۆشت و پەنیری مۆزارێلا."
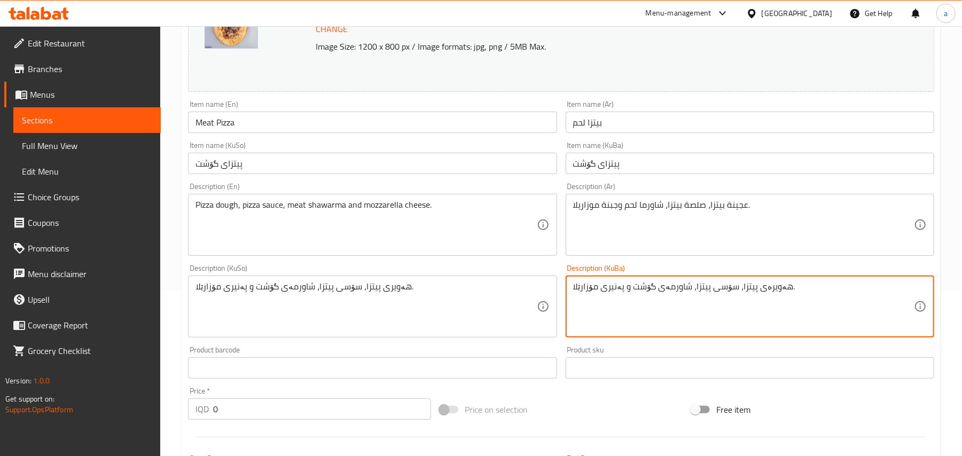
click at [787, 299] on textarea "هەویرەی پیتزا، سۆسی پیتزا، شاورمەی گۆشت و پەنیری مۆزارێلا." at bounding box center [743, 306] width 341 height 51
paste textarea
type textarea "هەویری پیتزا، سۆسی پیتزا، شاورمەی گۆشت و پەنیری مۆزارێلا."
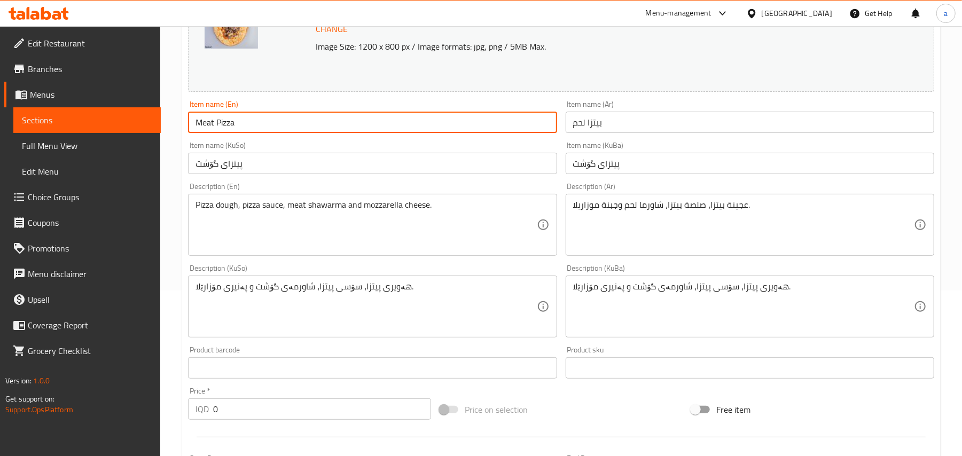
drag, startPoint x: 329, startPoint y: 129, endPoint x: 325, endPoint y: 125, distance: 5.7
click at [328, 129] on input "Meat Pizza" at bounding box center [372, 122] width 368 height 21
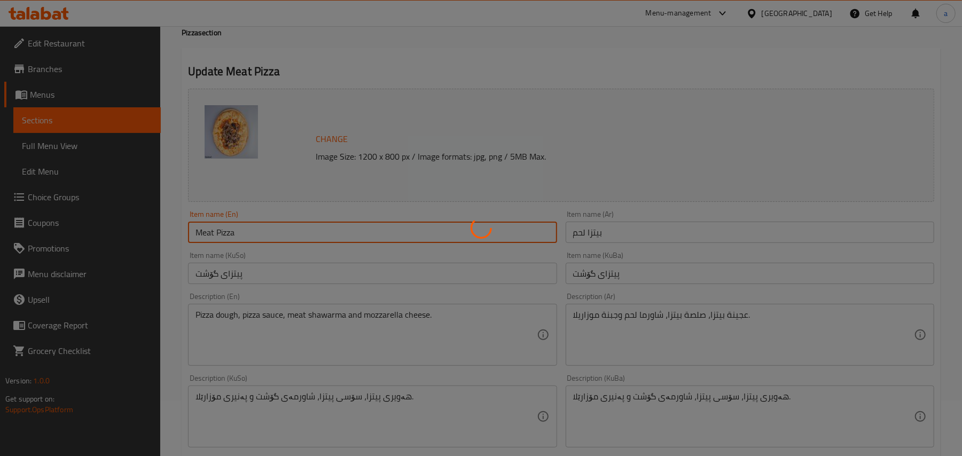
scroll to position [0, 0]
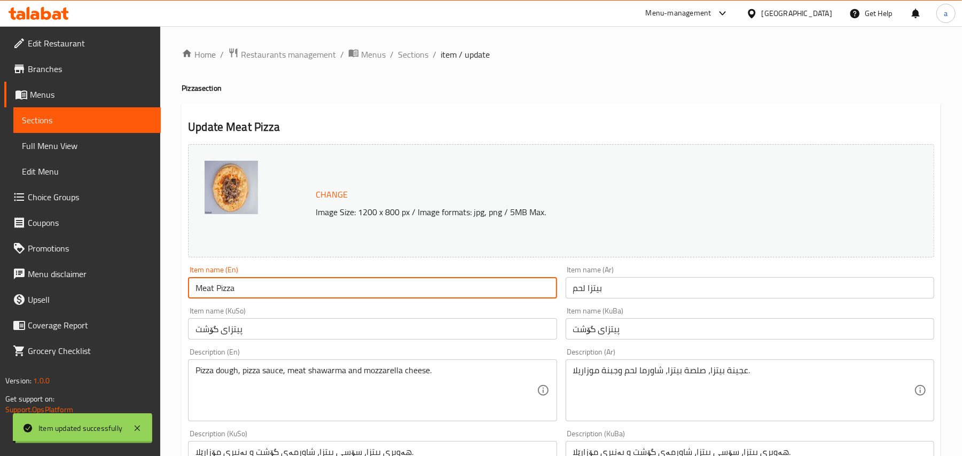
click at [428, 56] on span "Sections" at bounding box center [413, 54] width 30 height 13
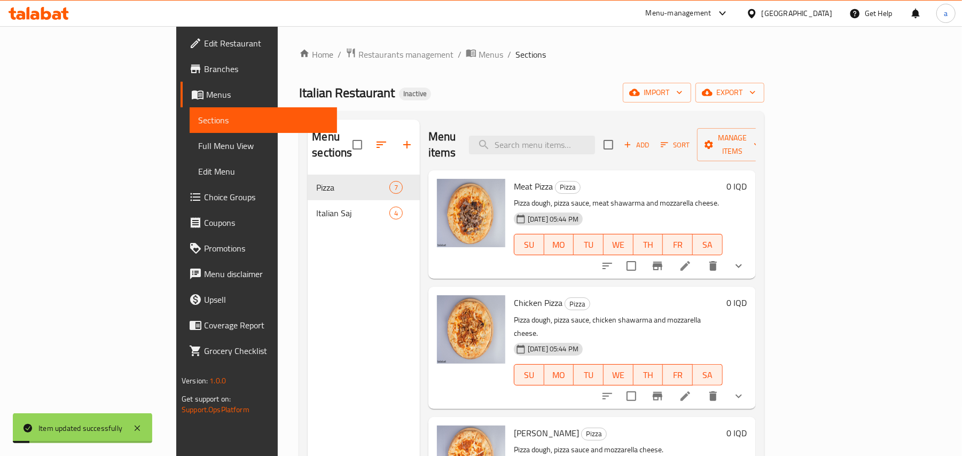
click at [691, 390] on icon at bounding box center [685, 396] width 13 height 13
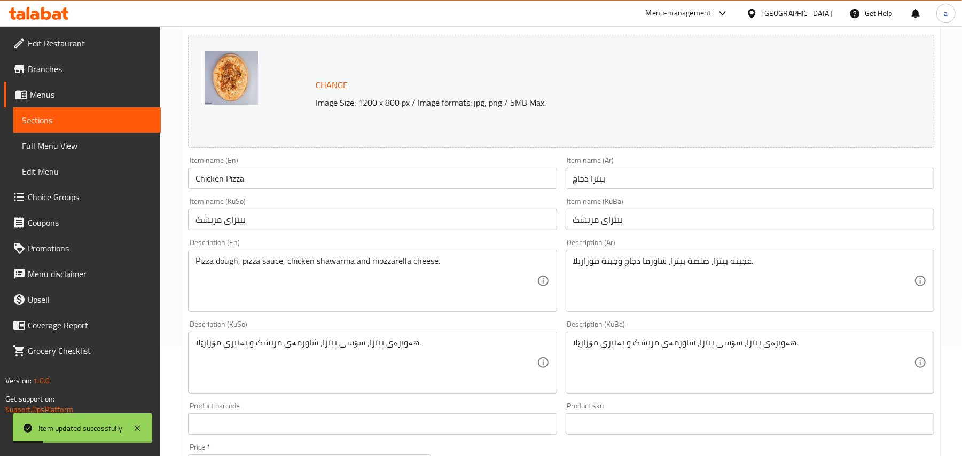
scroll to position [166, 0]
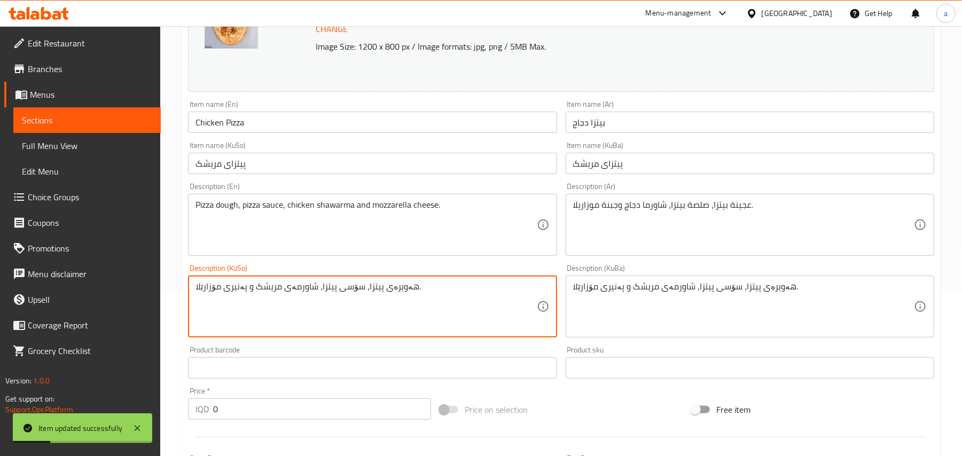
drag, startPoint x: 408, startPoint y: 298, endPoint x: 447, endPoint y: 304, distance: 39.4
click at [413, 298] on textarea "هەویرەی پیتزا، سۆسی پیتزا، شاورمەی مریشک و پەنیری مۆزارێلا." at bounding box center [365, 306] width 341 height 51
paste textarea "هەویری"
click at [407, 297] on textarea "هەویرەی پیتزا، سۆسی پیتزا، شاورمەی مریشک و پەنیری مۆزارێلا." at bounding box center [365, 306] width 341 height 51
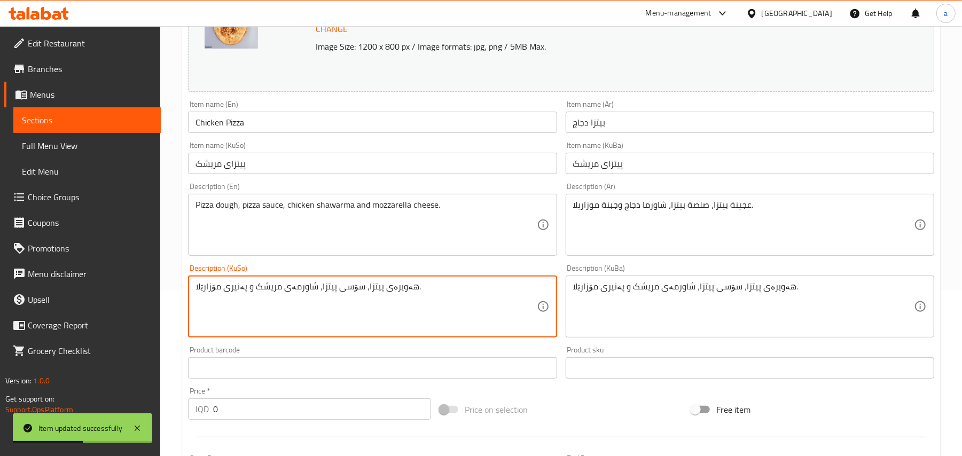
paste textarea
type textarea "هەویری پیتزا، سۆسی پیتزا، شاورمەی مریشک و پەنیری مۆزارێلا."
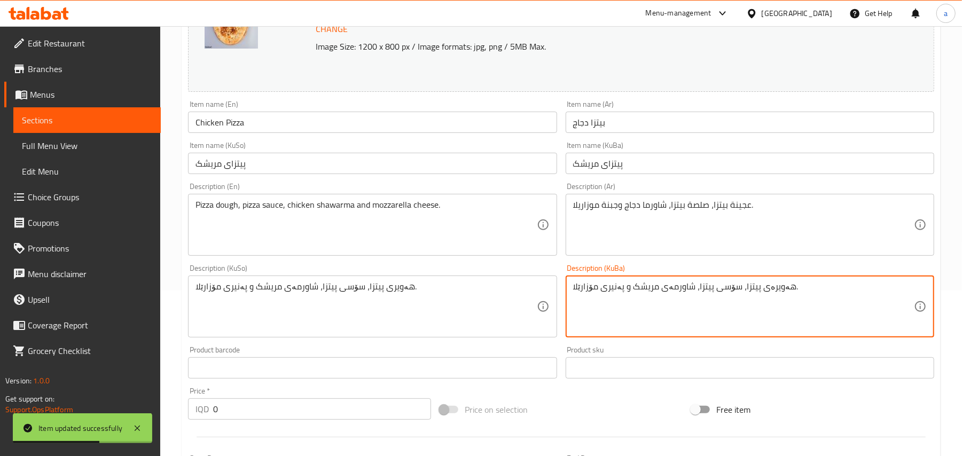
click at [786, 297] on textarea "هەویرەی پیتزا، سۆسی پیتزا، شاورمەی مریشک و پەنیری مۆزارێلا." at bounding box center [743, 306] width 341 height 51
paste textarea
type textarea "هەویری پیتزا، سۆسی پیتزا، شاورمەی مریشک و پەنیری مۆزارێلا."
drag, startPoint x: 330, startPoint y: 129, endPoint x: 311, endPoint y: 127, distance: 19.3
click at [316, 128] on input "Chicken Pizza" at bounding box center [372, 122] width 368 height 21
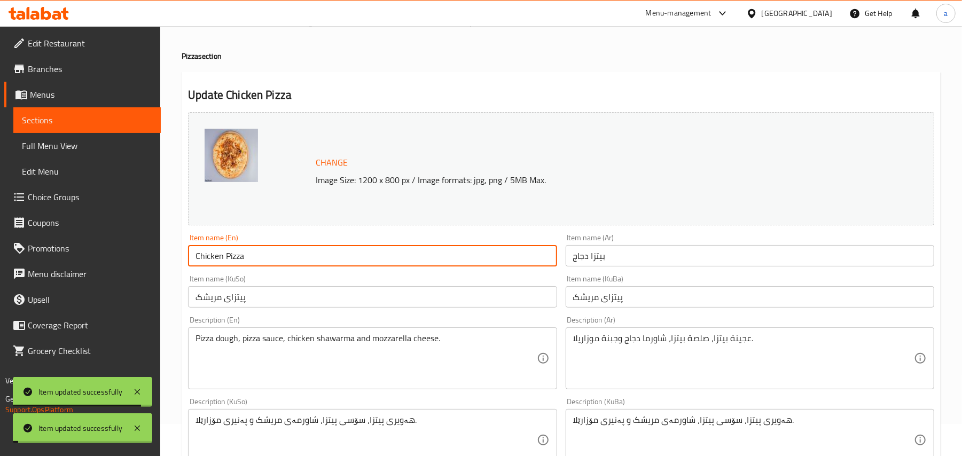
scroll to position [0, 0]
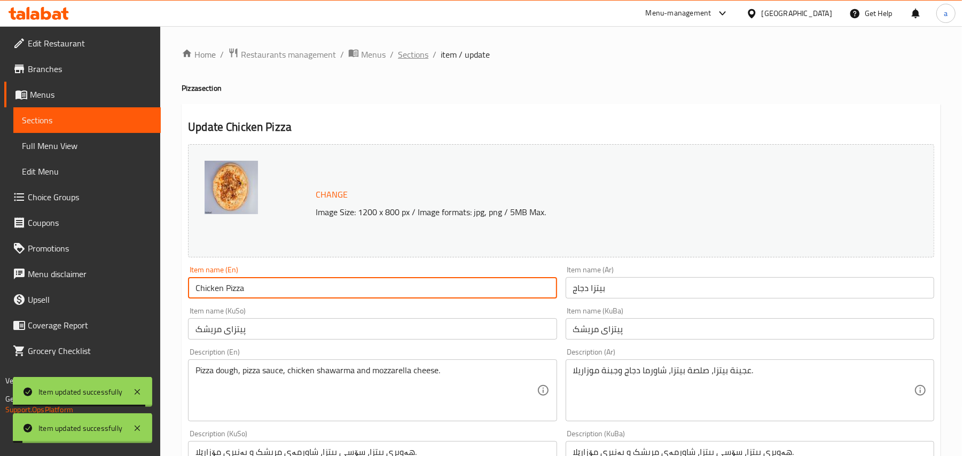
click at [409, 50] on span "Sections" at bounding box center [413, 54] width 30 height 13
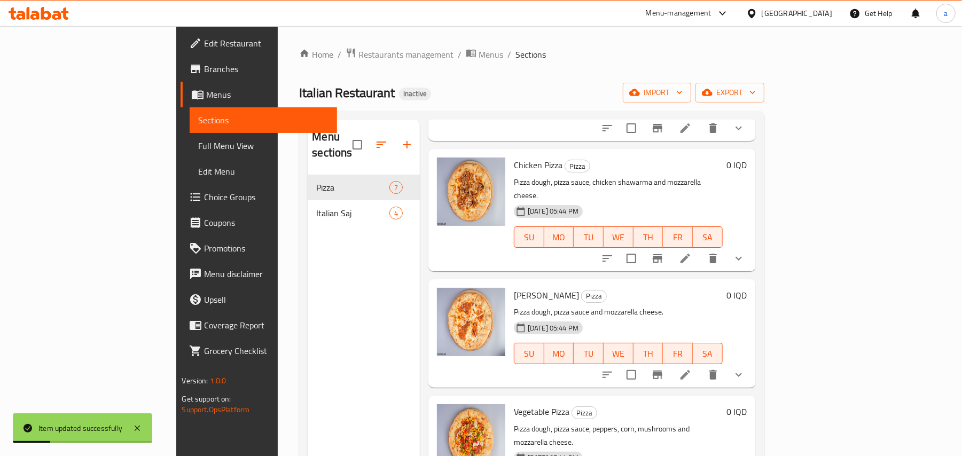
scroll to position [166, 0]
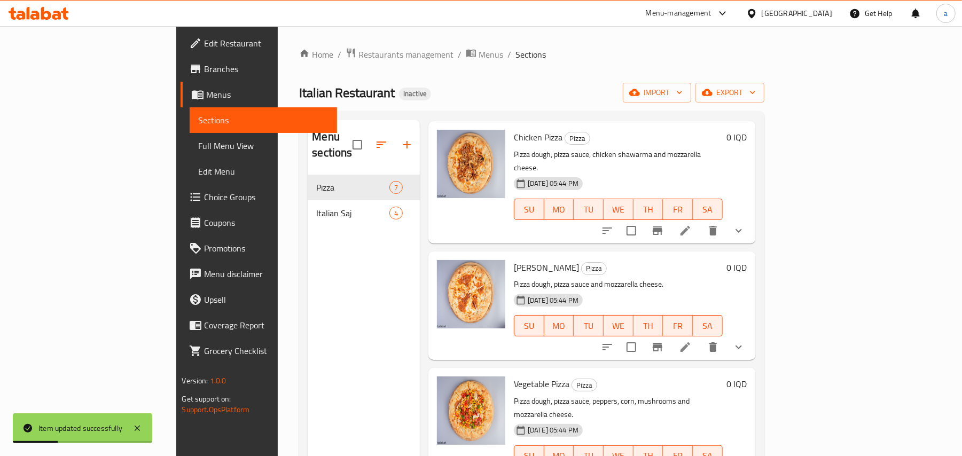
click at [691, 341] on icon at bounding box center [685, 347] width 13 height 13
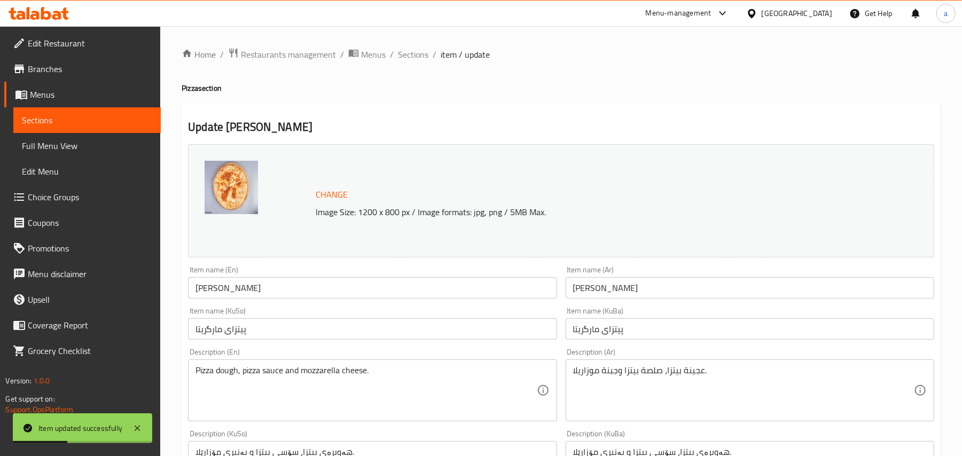
scroll to position [166, 0]
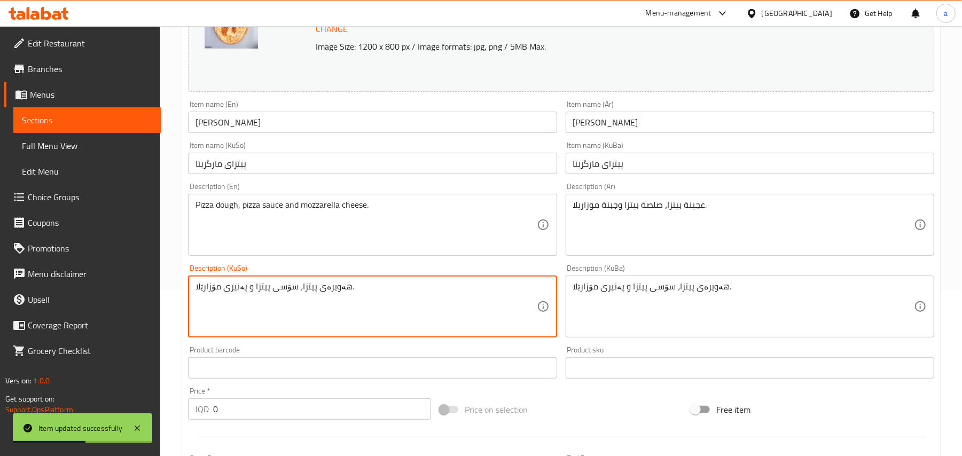
click at [346, 299] on textarea "هەویرەی پیتزا، سۆسی پیتزا و پەنیری مۆزارێلا." at bounding box center [365, 306] width 341 height 51
paste textarea
type textarea "هەویری پیتزا، سۆسی پیتزا و پەنیری مۆزارێلا."
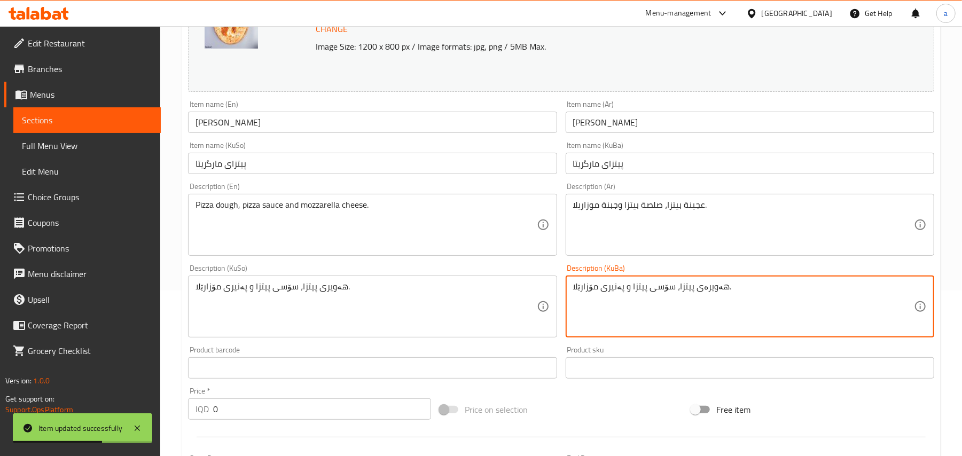
click at [719, 302] on textarea "هەویرەی پیتزا، سۆسی پیتزا و پەنیری مۆزارێلا." at bounding box center [743, 306] width 341 height 51
paste textarea
type textarea "هەویری پیتزا، سۆسی پیتزا و پەنیری مۆزارێلا."
click at [304, 132] on input "Margherita Pizza" at bounding box center [372, 122] width 368 height 21
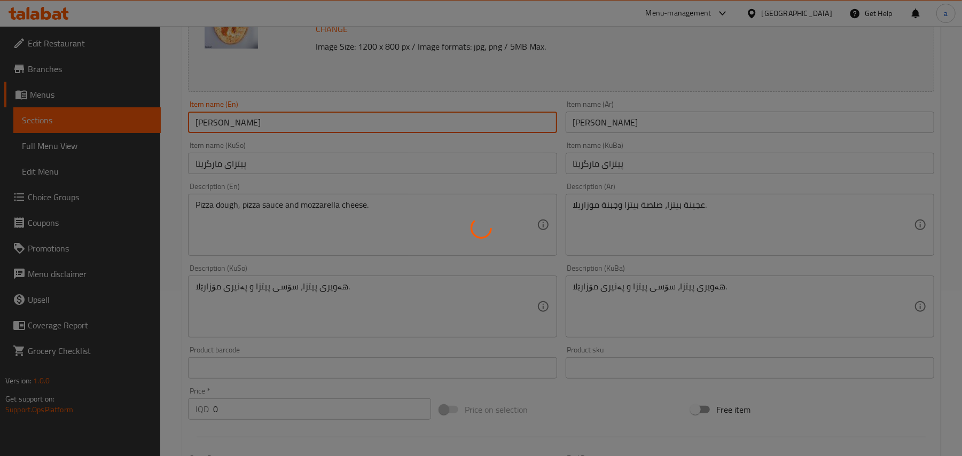
scroll to position [0, 0]
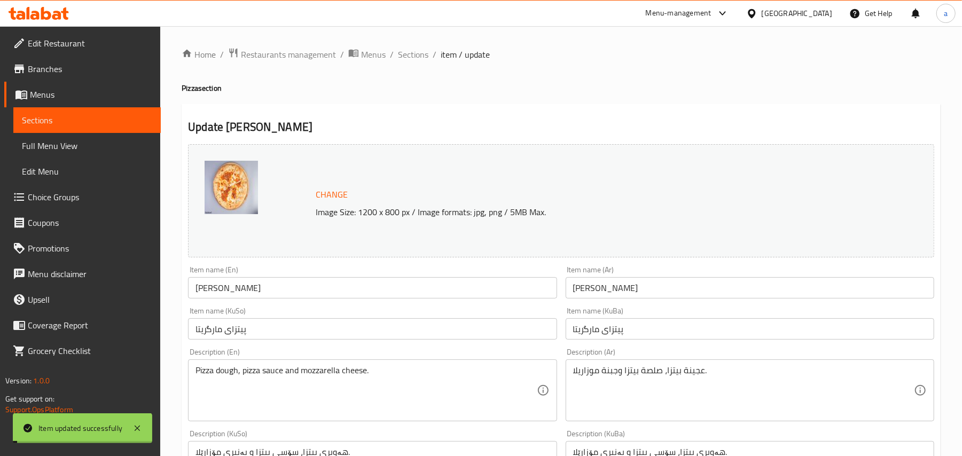
click at [428, 56] on span "Sections" at bounding box center [413, 54] width 30 height 13
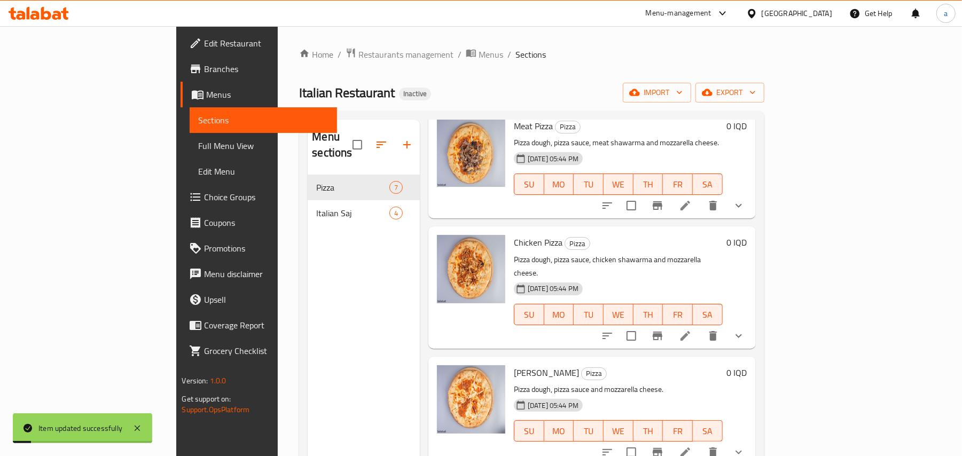
scroll to position [166, 0]
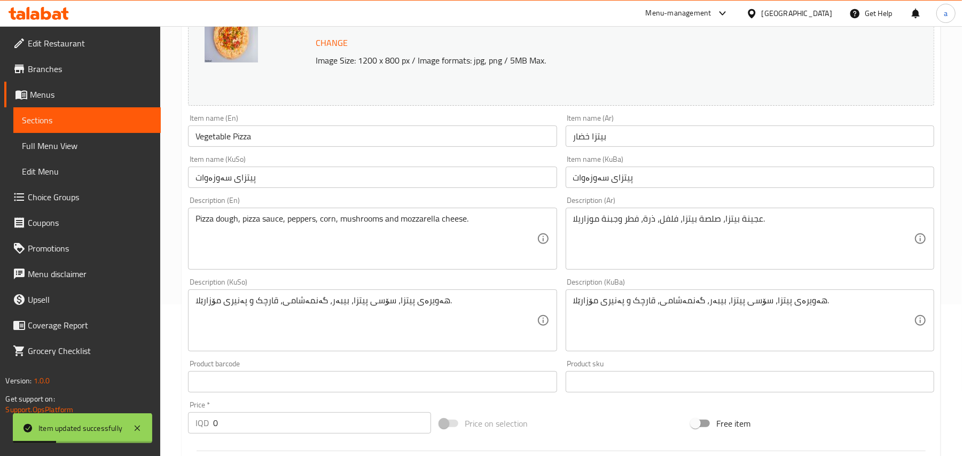
scroll to position [166, 0]
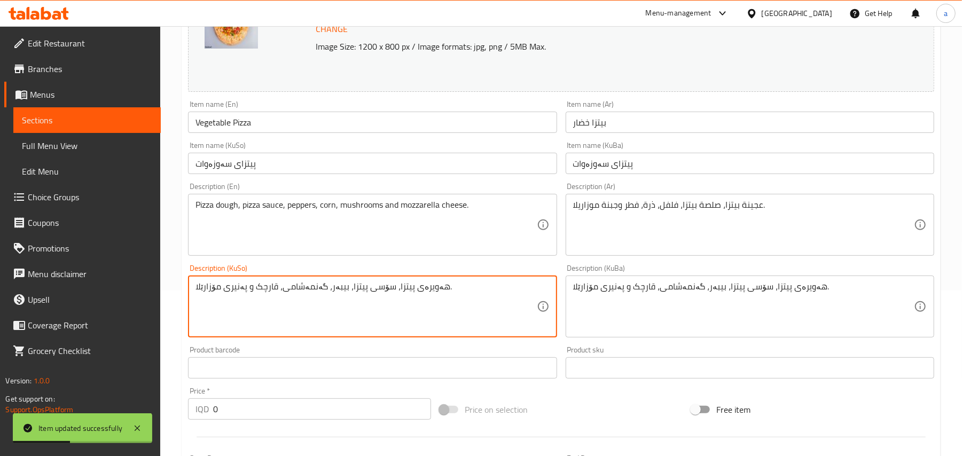
drag, startPoint x: 431, startPoint y: 299, endPoint x: 592, endPoint y: 314, distance: 160.9
click at [449, 304] on textarea "هەویرەی پیتزا، سۆسی پیتزا، بیبەر، گەنمەشامی، قارچک و پەنیری مۆزارێلا." at bounding box center [365, 306] width 341 height 51
paste textarea "هەویری"
click at [432, 298] on textarea "هەویرەی پیتزا، سۆسی پیتزا، بیبەر، گەنمەشامی، قارچک و پەنیری مۆزارێلا." at bounding box center [365, 306] width 341 height 51
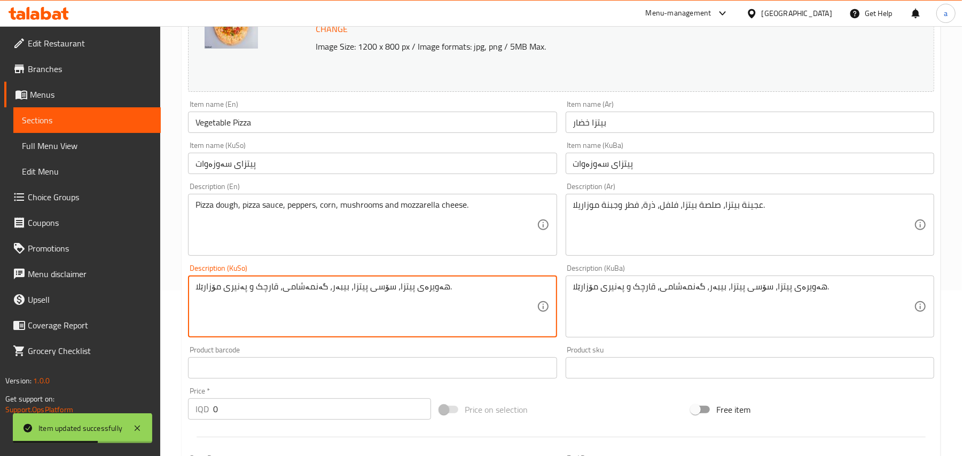
paste textarea
type textarea "هەویری پیتزا، سۆسی پیتزا، بیبەر، گەنمەشامی، قارچک و پەنیری مۆزارێلا."
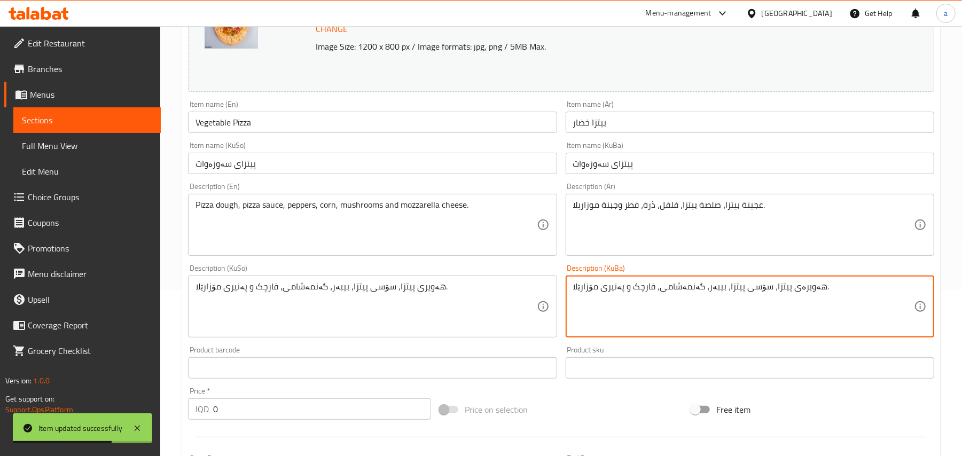
click at [810, 296] on textarea "هەویرەی پیتزا، سۆسی پیتزا، بیبەر، گەنمەشامی، قارچک و پەنیری مۆزارێلا." at bounding box center [743, 306] width 341 height 51
paste textarea
type textarea "هەویری پیتزا، سۆسی پیتزا، بیبەر، گەنمەشامی، قارچک و پەنیری مۆزارێلا."
click at [274, 129] on input "Vegetable Pizza" at bounding box center [372, 122] width 368 height 21
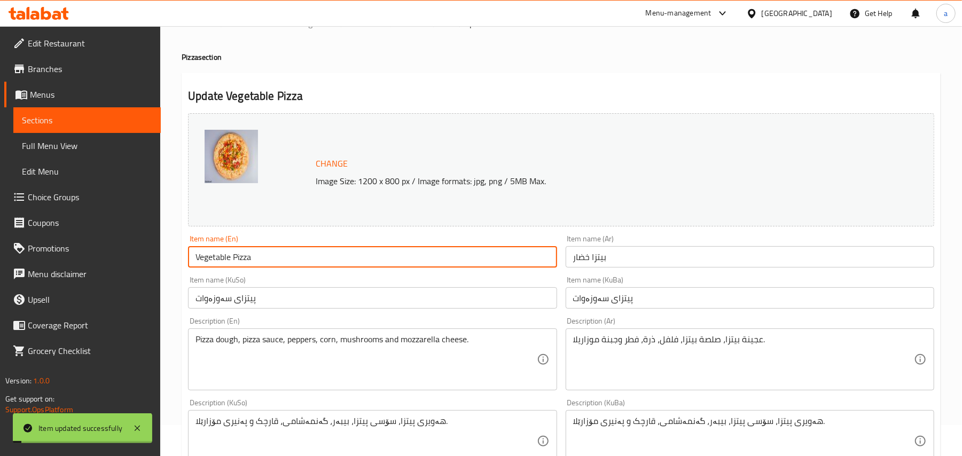
scroll to position [0, 0]
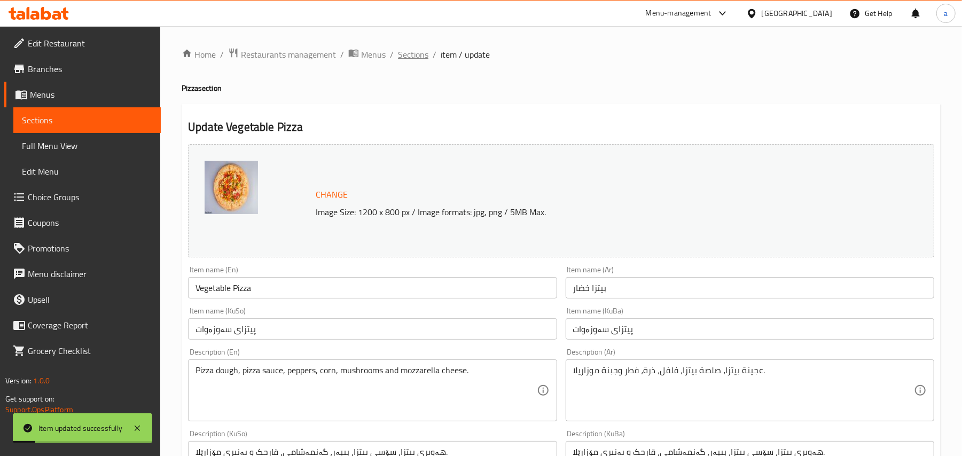
click at [427, 58] on span "Sections" at bounding box center [413, 54] width 30 height 13
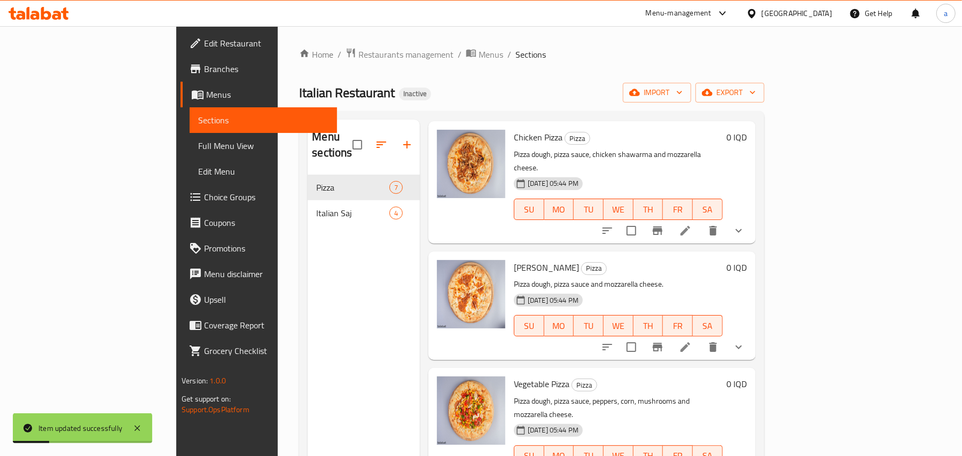
scroll to position [332, 0]
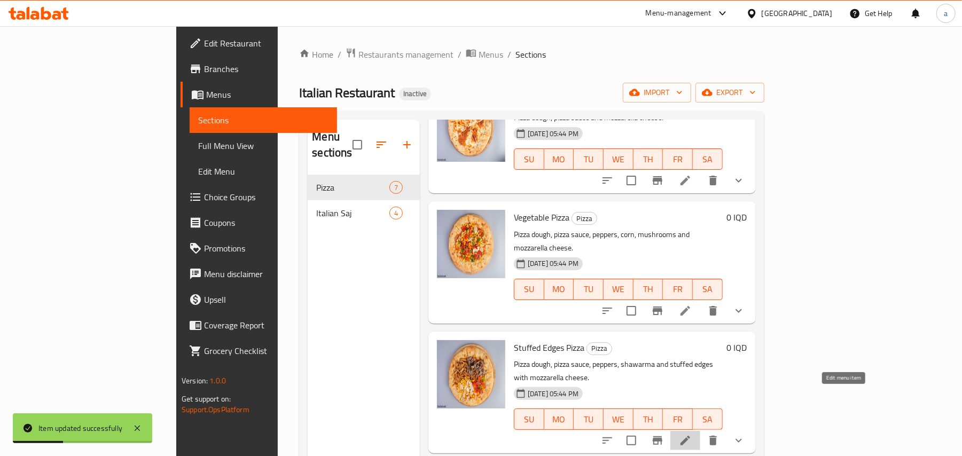
click at [691, 434] on icon at bounding box center [685, 440] width 13 height 13
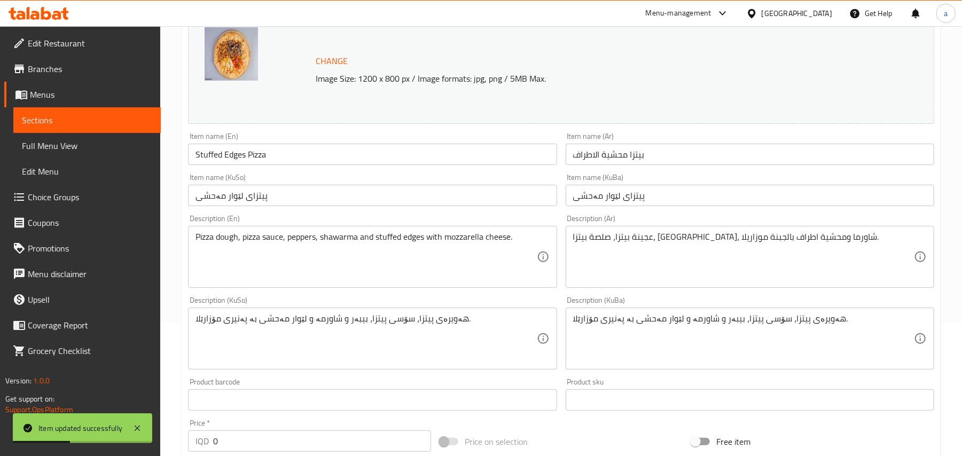
scroll to position [166, 0]
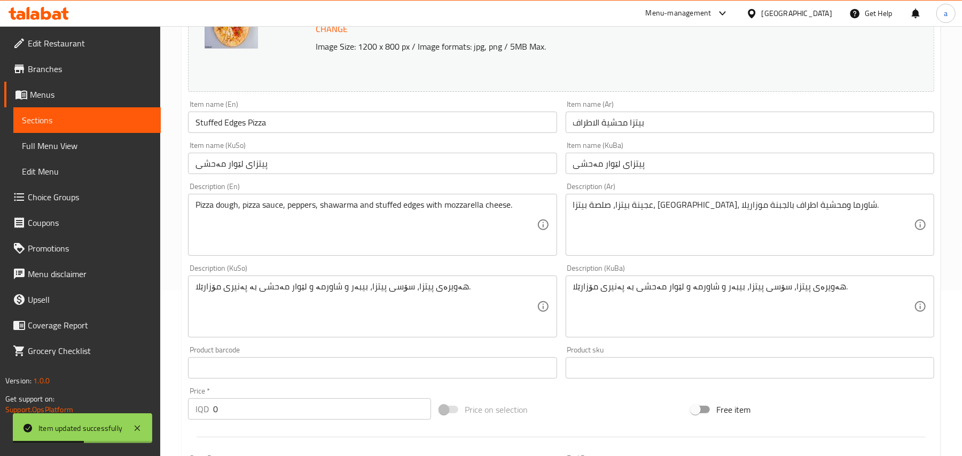
click at [450, 299] on textarea "هەویرەی پیتزا، سۆسی پیتزا، بیبەر و شاورمە و لێوار مەحشی بە پەنیری مۆزارێلا." at bounding box center [365, 306] width 341 height 51
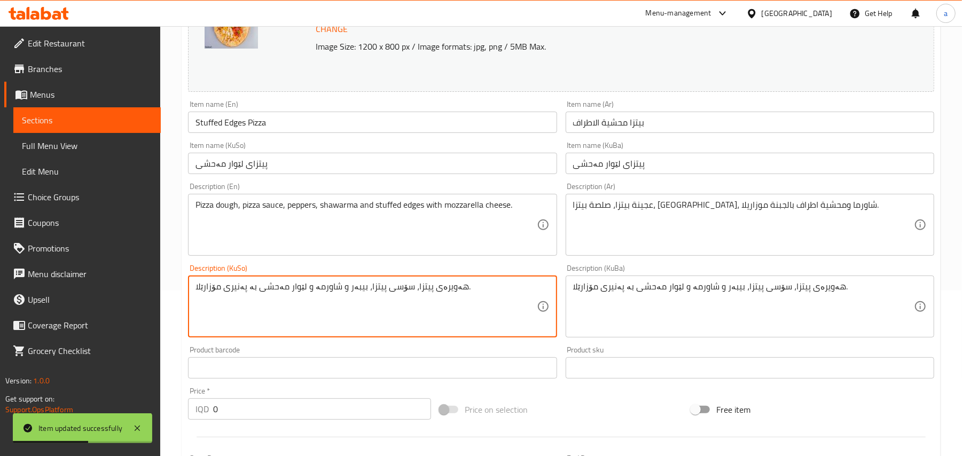
paste textarea
type textarea "هەویری پیتزا، سۆسی پیتزا، بیبەر و شاورمە و لێوار مەحشی بە پەنیری مۆزارێلا."
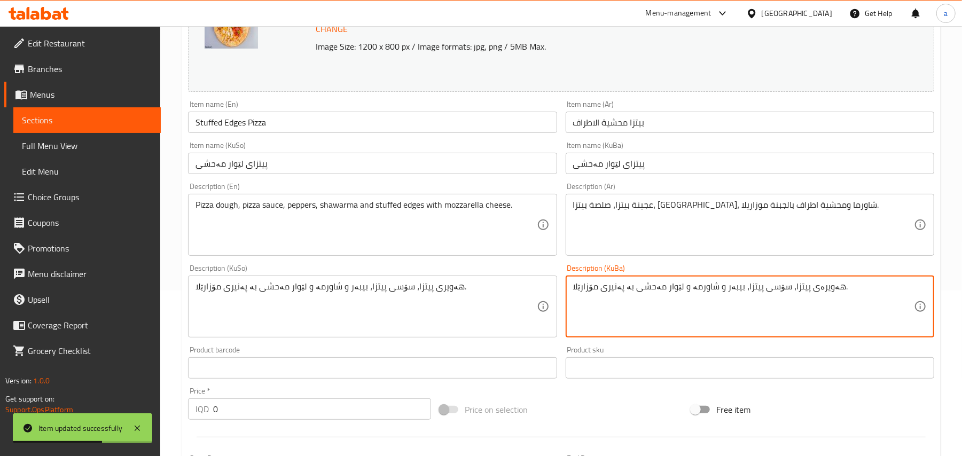
click at [828, 297] on textarea "هەویرەی پیتزا، سۆسی پیتزا، بیبەر و شاورمە و لێوار مەحشی بە پەنیری مۆزارێلا." at bounding box center [743, 306] width 341 height 51
paste textarea
type textarea "هەویری پیتزا، سۆسی پیتزا، بیبەر و شاورمە و لێوار مەحشی بە پەنیری مۆزارێلا."
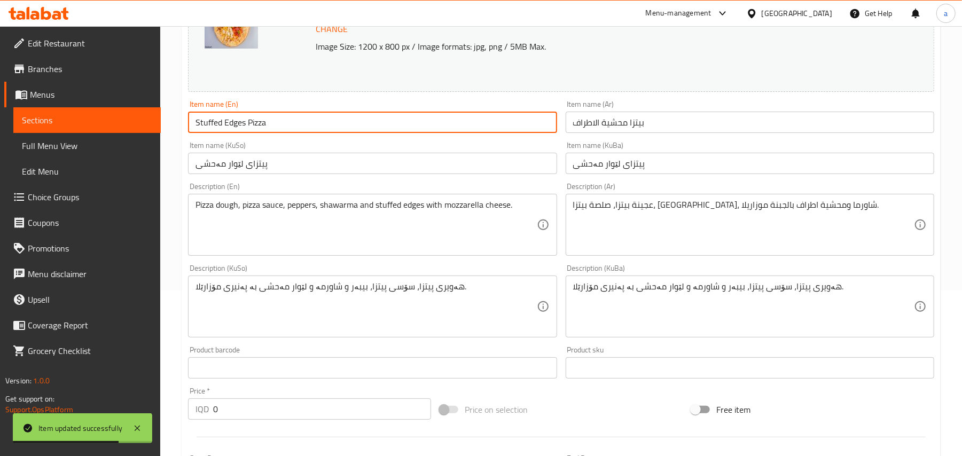
click at [292, 127] on input "Stuffed Edges Pizza" at bounding box center [372, 122] width 368 height 21
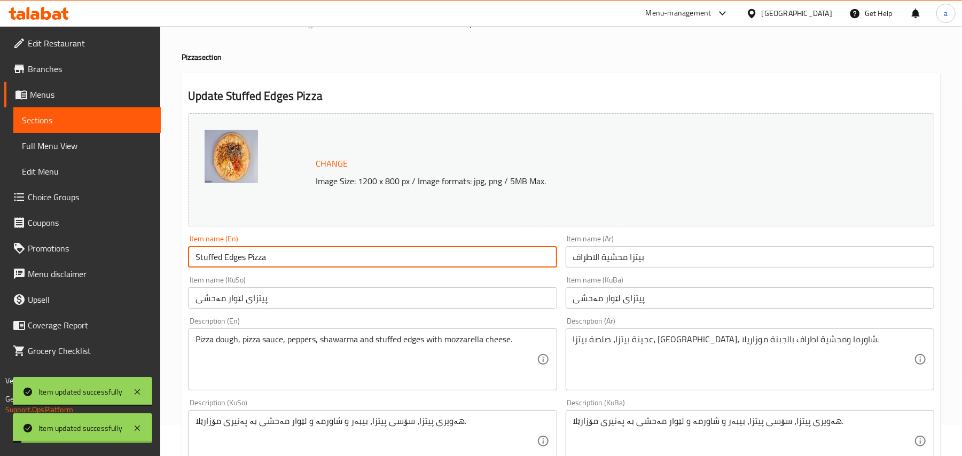
scroll to position [0, 0]
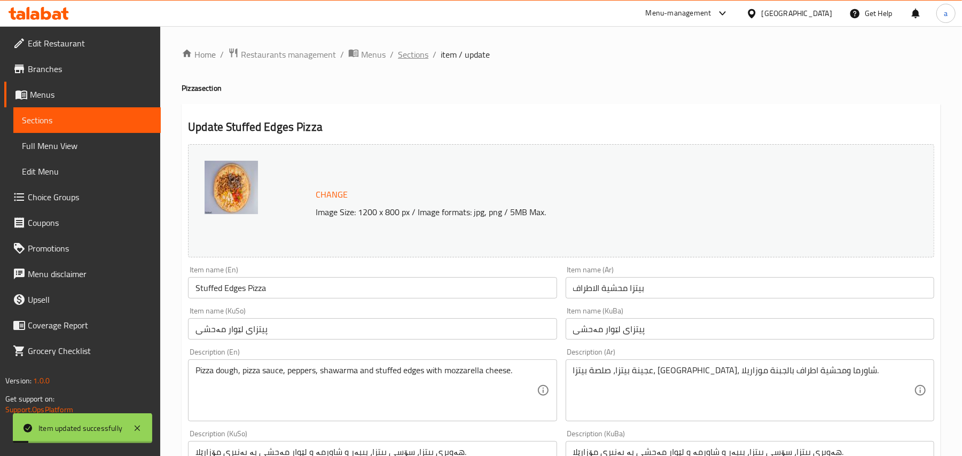
click at [419, 58] on span "Sections" at bounding box center [413, 54] width 30 height 13
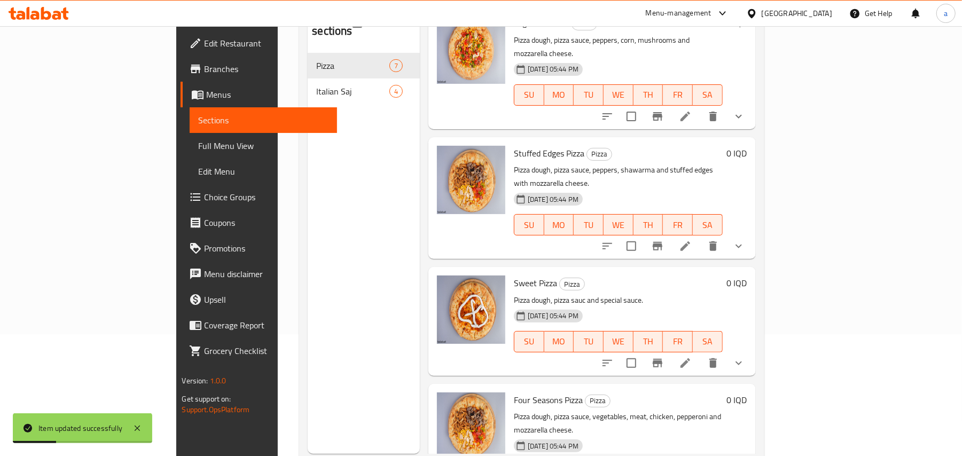
scroll to position [151, 0]
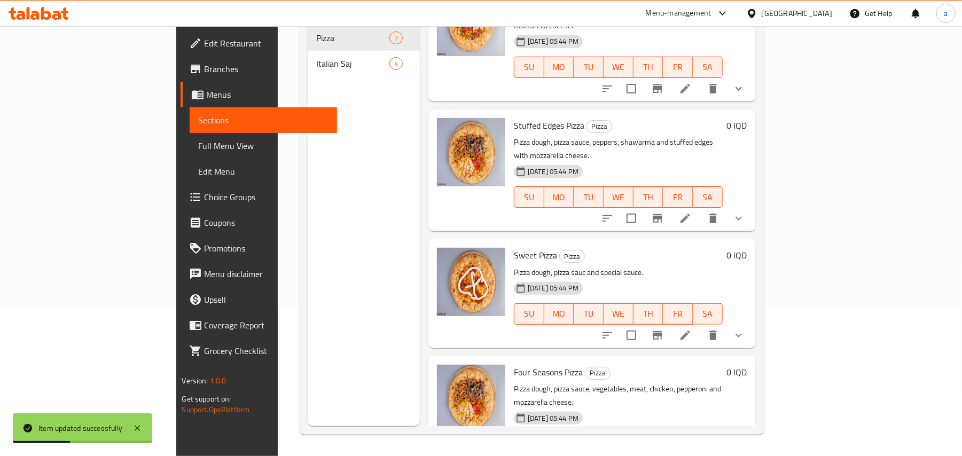
click at [691, 329] on icon at bounding box center [685, 335] width 13 height 13
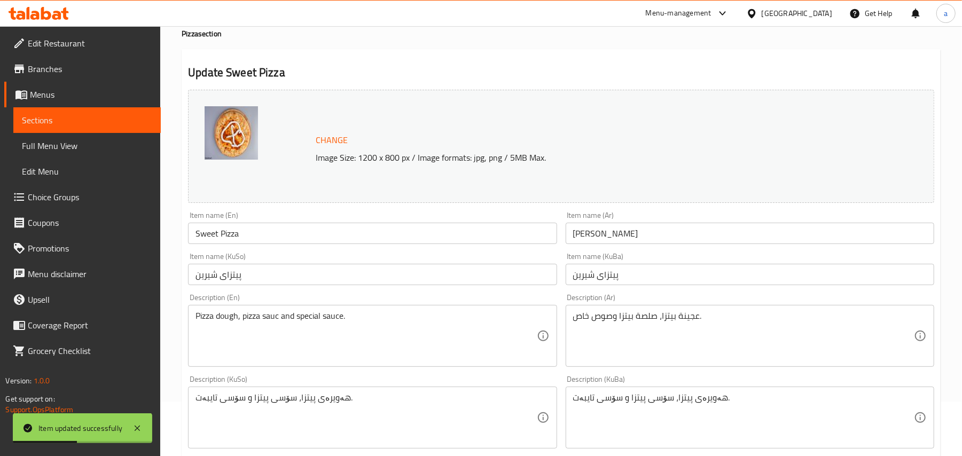
scroll to position [166, 0]
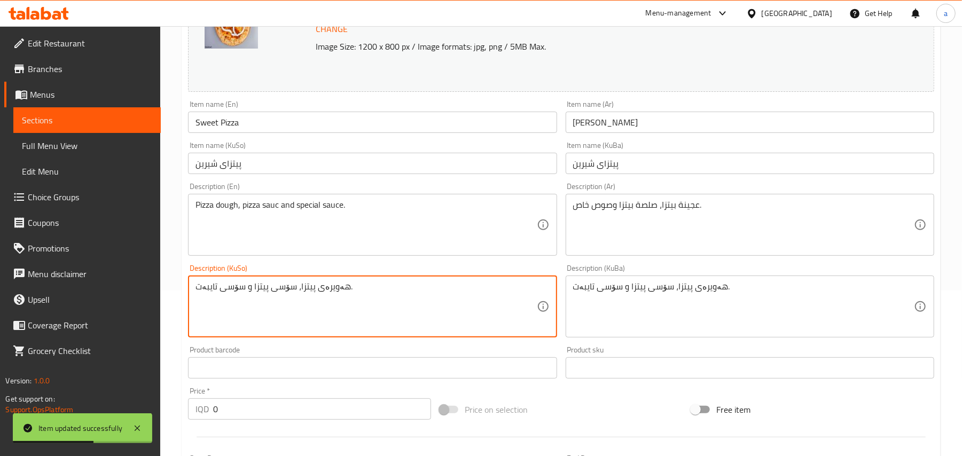
click at [335, 295] on textarea "هەویرەی پیتزا، سۆسی پیتزا و سۆسی تایبەت." at bounding box center [365, 306] width 341 height 51
paste textarea
type textarea "هەویری پیتزا، سۆسی پیتزا و سۆسی تایبەت."
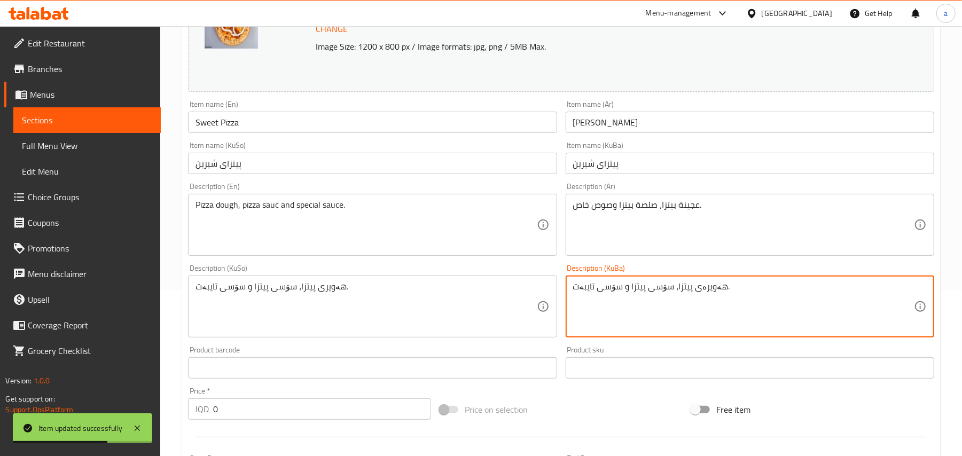
click at [716, 295] on textarea "هەویرەی پیتزا، سۆسی پیتزا و سۆسی تایبەت." at bounding box center [743, 306] width 341 height 51
paste textarea
type textarea "هەویری پیتزا، سۆسی پیتزا و سۆسی تایبەت."
click at [312, 130] on input "Sweet Pizza" at bounding box center [372, 122] width 368 height 21
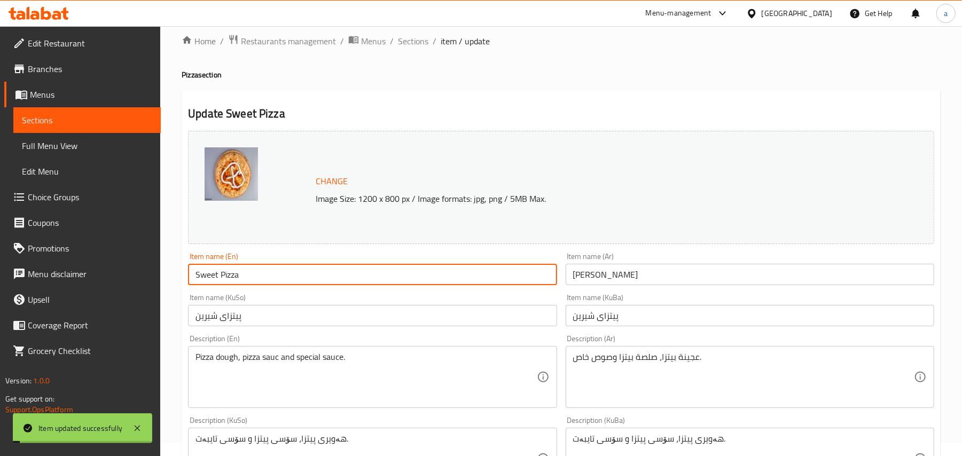
scroll to position [0, 0]
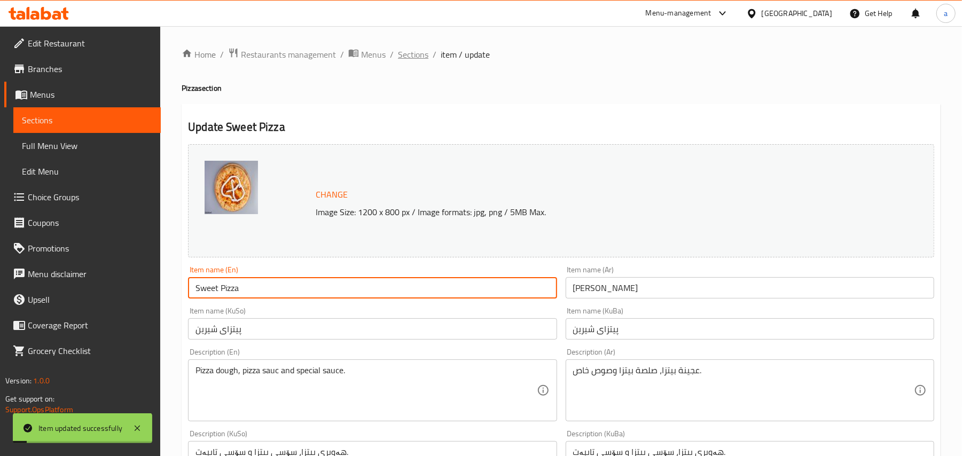
click at [423, 54] on span "Sections" at bounding box center [413, 54] width 30 height 13
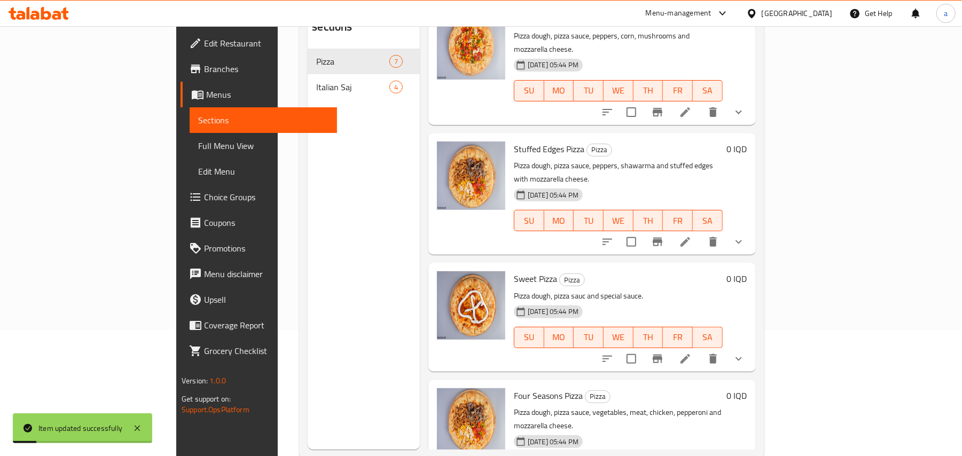
scroll to position [151, 0]
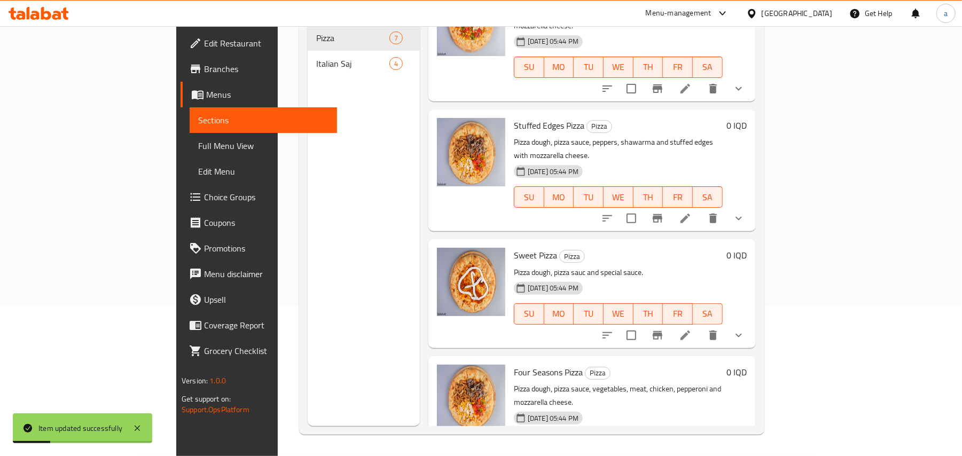
click at [691, 455] on icon at bounding box center [685, 465] width 13 height 13
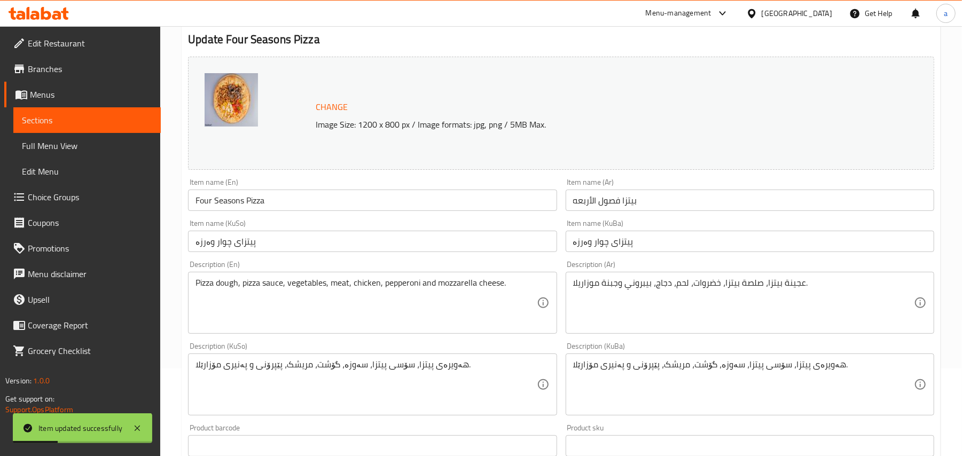
scroll to position [166, 0]
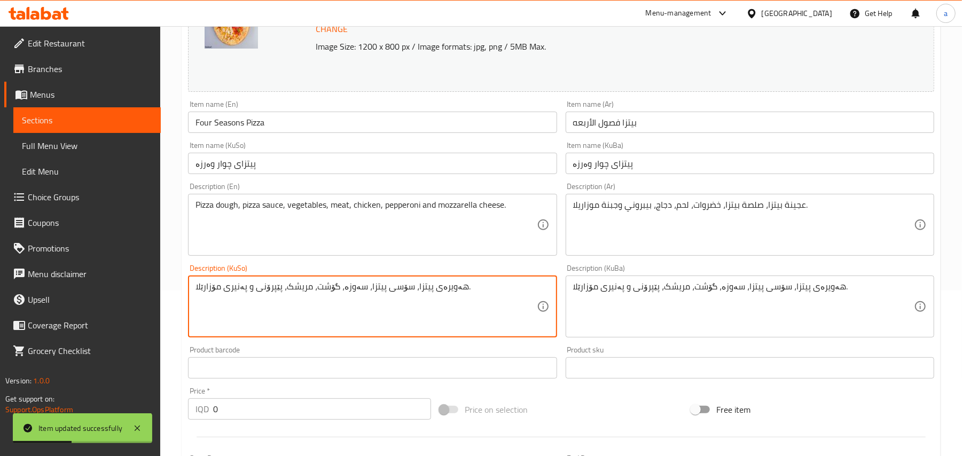
click at [453, 298] on textarea "هەویرەی پیتزا، سۆسی پیتزا، سەوزە، گۆشت، مریشک، پێپرۆنی و پەنیری مۆزارێلا." at bounding box center [365, 306] width 341 height 51
paste textarea
type textarea "هەویری پیتزا، سۆسی پیتزا، سەوزە، گۆشت، مریشک، پێپرۆنی و پەنیری مۆزارێلا."
click at [836, 294] on textarea "هەویرەی پیتزا، سۆسی پیتزا، سەوزە، گۆشت، مریشک، پێپرۆنی و پەنیری مۆزارێلا." at bounding box center [743, 306] width 341 height 51
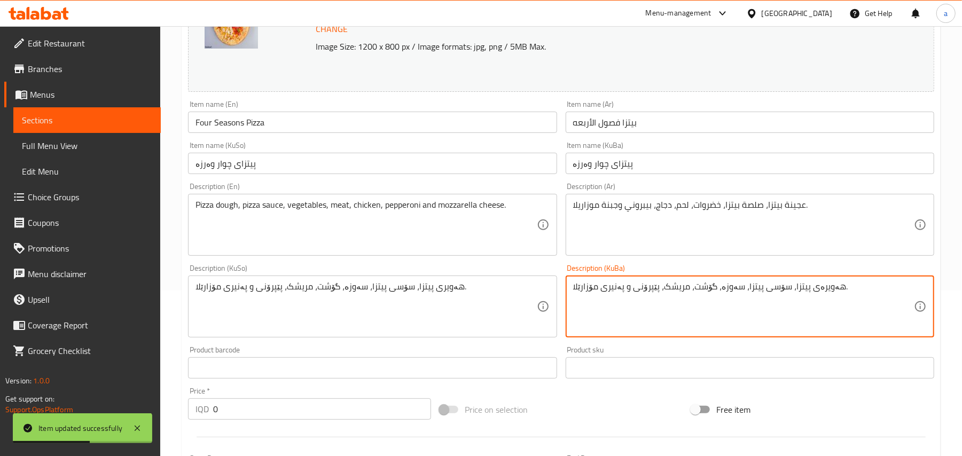
paste textarea
type textarea "هەویری پیتزا، سۆسی پیتزا، سەوزە، گۆشت، مریشک، پێپرۆنی و پەنیری مۆزارێلا."
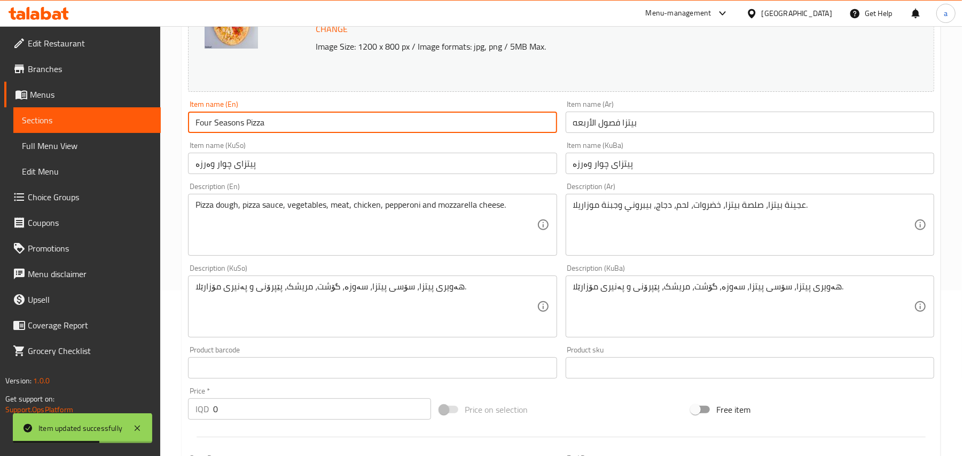
click at [327, 120] on input "Four Seasons Pizza" at bounding box center [372, 122] width 368 height 21
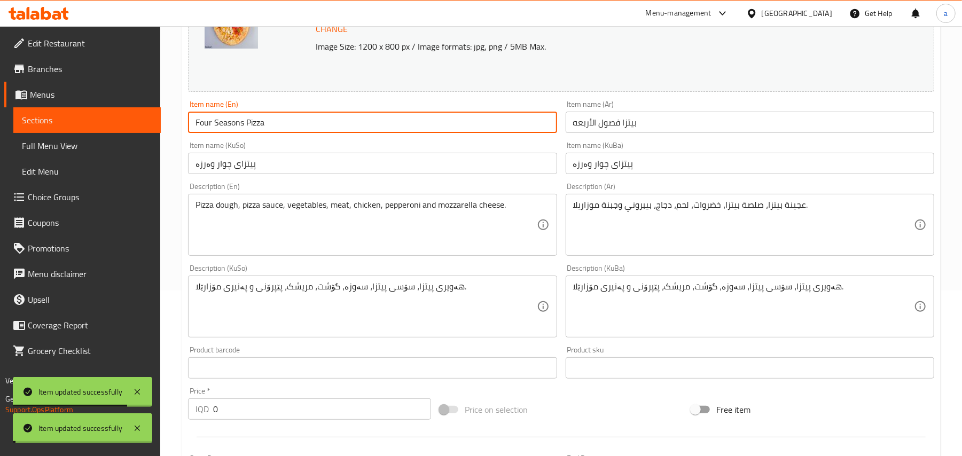
click at [94, 146] on span "Full Menu View" at bounding box center [87, 145] width 130 height 13
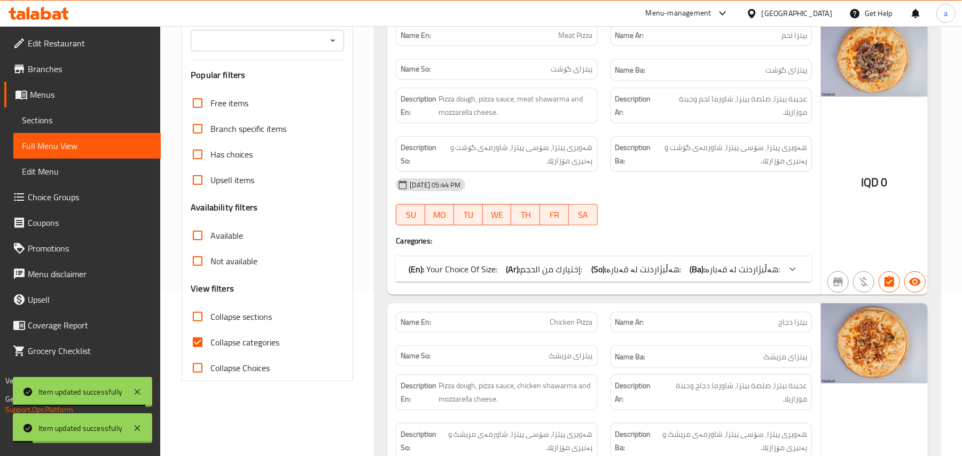
click at [323, 45] on div "Branches" at bounding box center [267, 40] width 153 height 21
click at [332, 42] on icon "Open" at bounding box center [332, 41] width 5 height 3
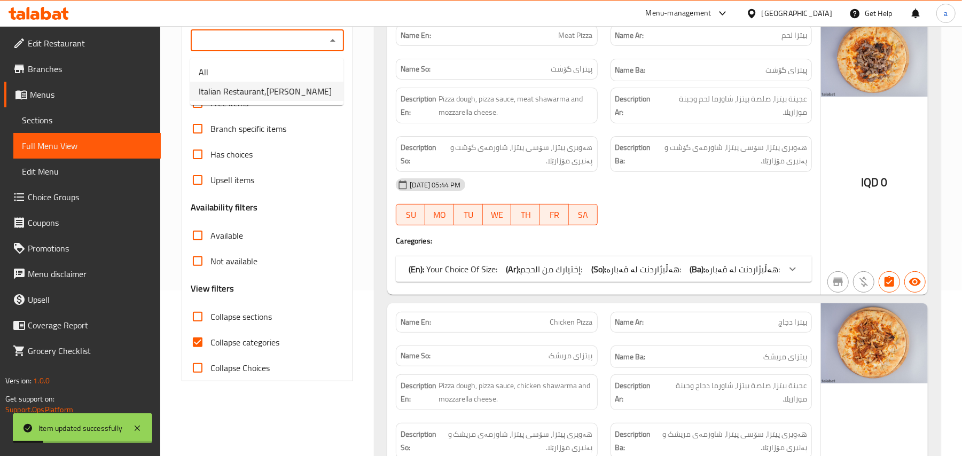
click at [274, 90] on span "Italian Restaurant,Hay Hatayn" at bounding box center [265, 91] width 133 height 13
type input "Italian Restaurant,Hay Hatayn"
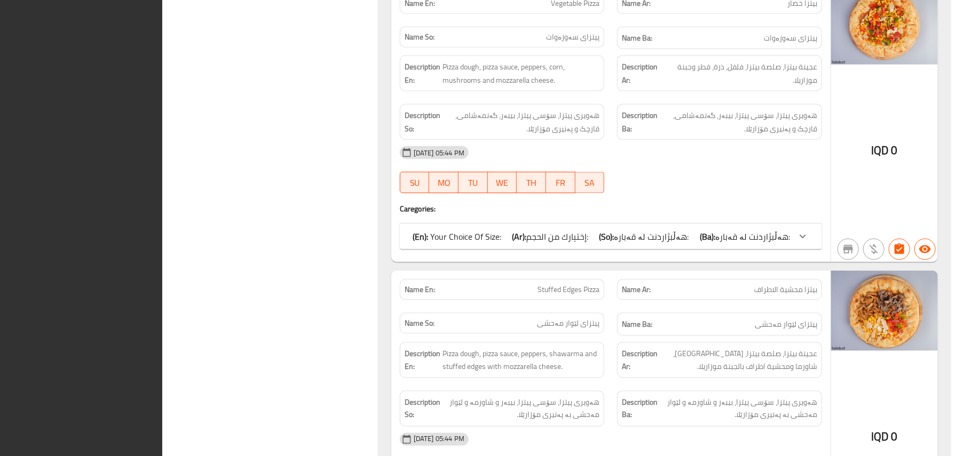
drag, startPoint x: 607, startPoint y: 158, endPoint x: 592, endPoint y: 168, distance: 17.3
click at [607, 159] on div "10-08-2025 05:44 PM" at bounding box center [611, 153] width 435 height 26
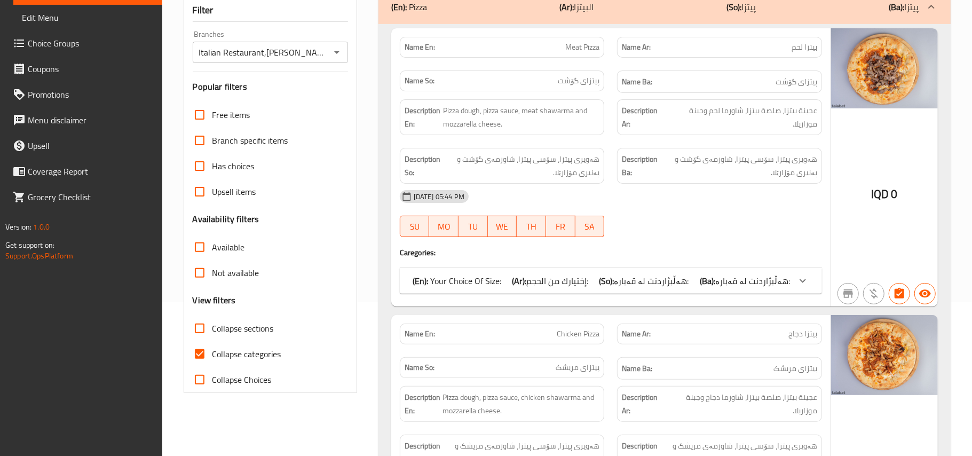
scroll to position [332, 0]
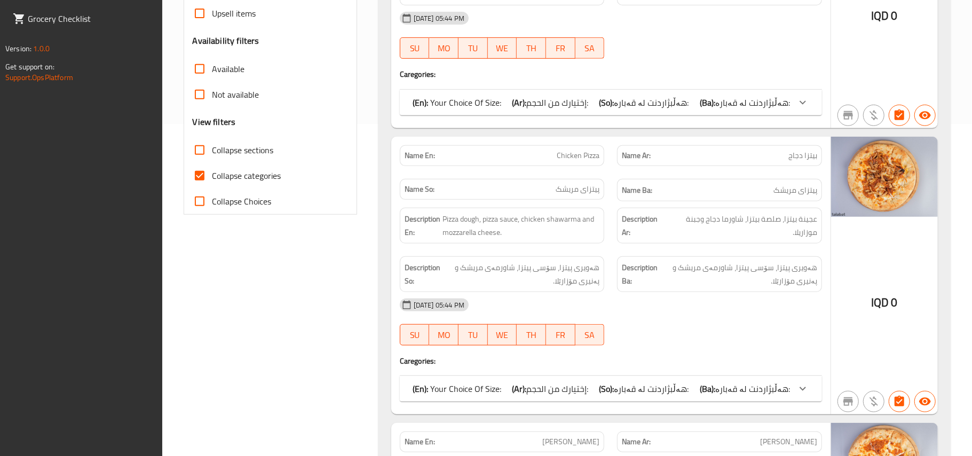
click at [203, 188] on input "Collapse categories" at bounding box center [200, 176] width 26 height 26
checkbox input "false"
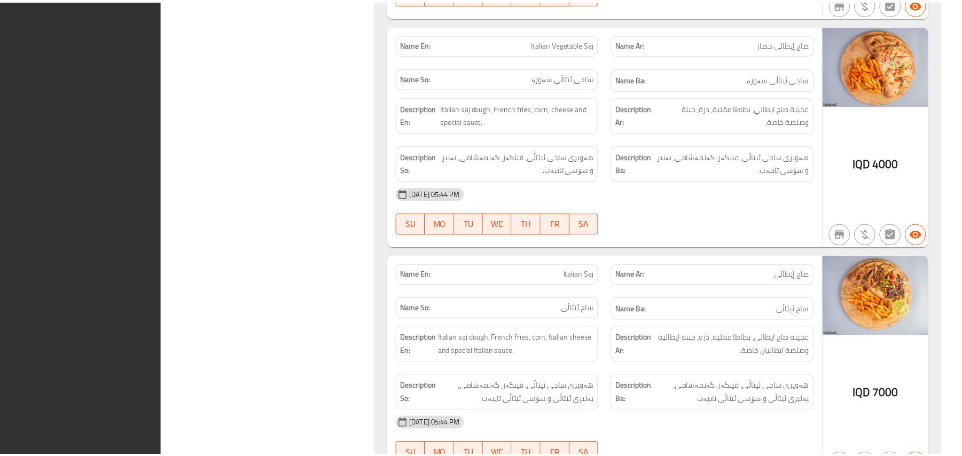
scroll to position [3608, 0]
